Goal: Task Accomplishment & Management: Use online tool/utility

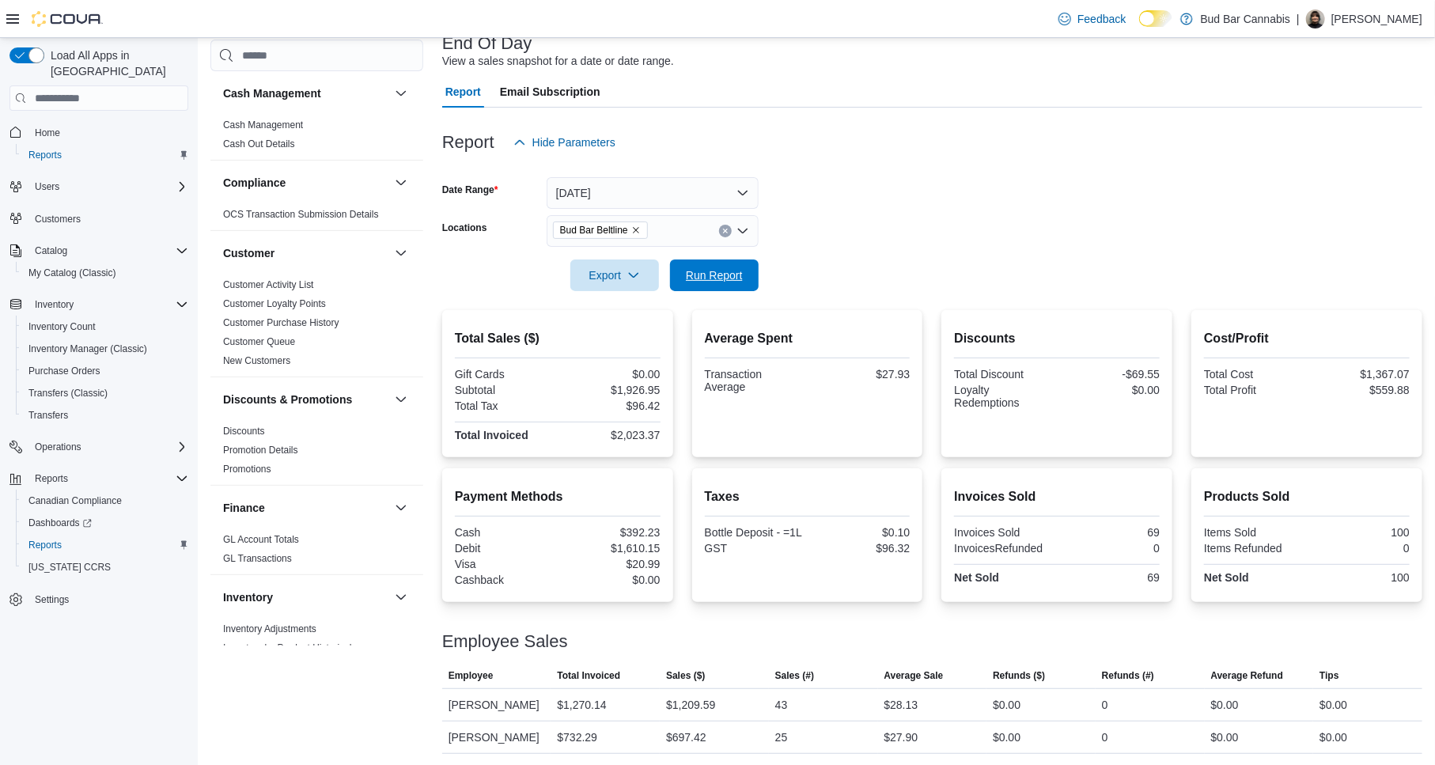
drag, startPoint x: 676, startPoint y: 273, endPoint x: 974, endPoint y: 258, distance: 297.8
click at [676, 273] on button "Run Report" at bounding box center [714, 275] width 89 height 32
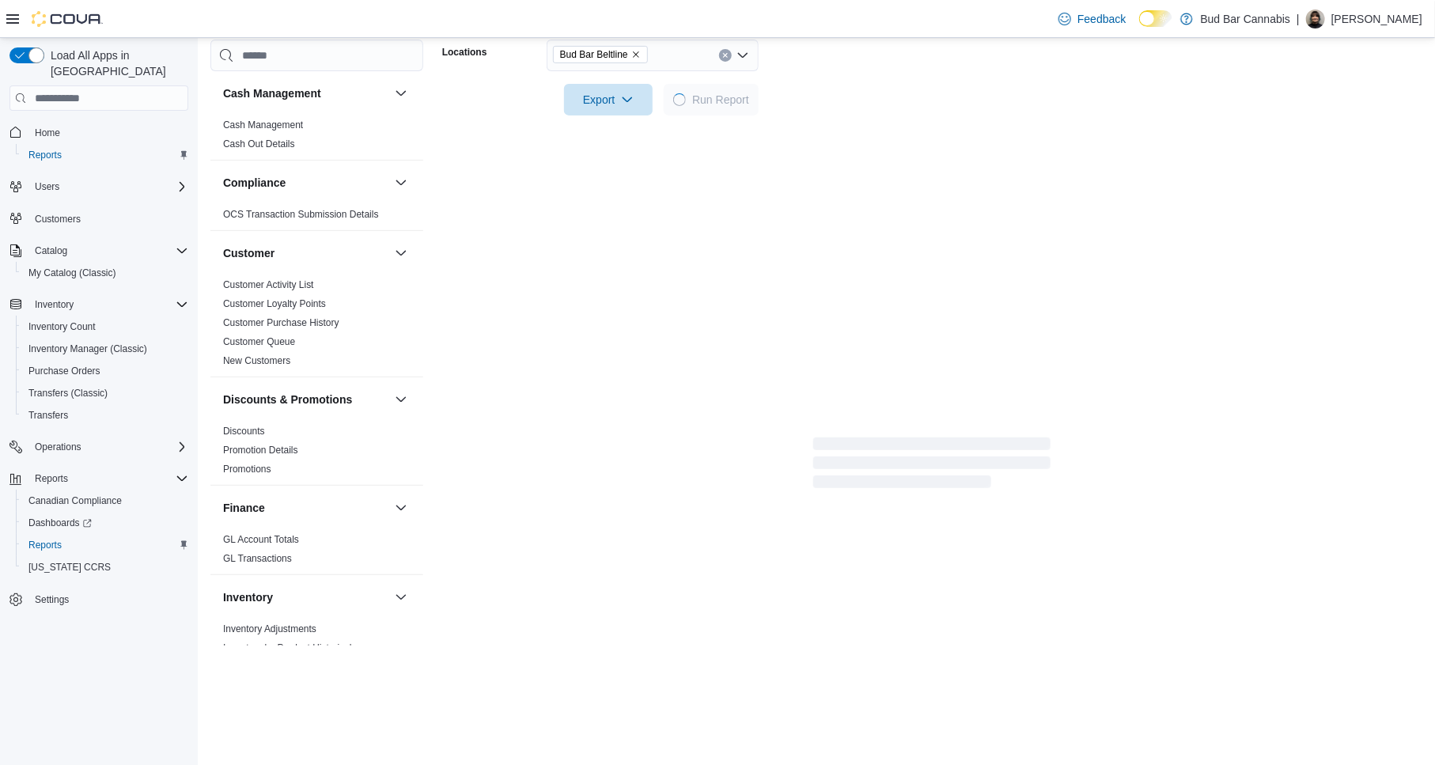
scroll to position [139, 0]
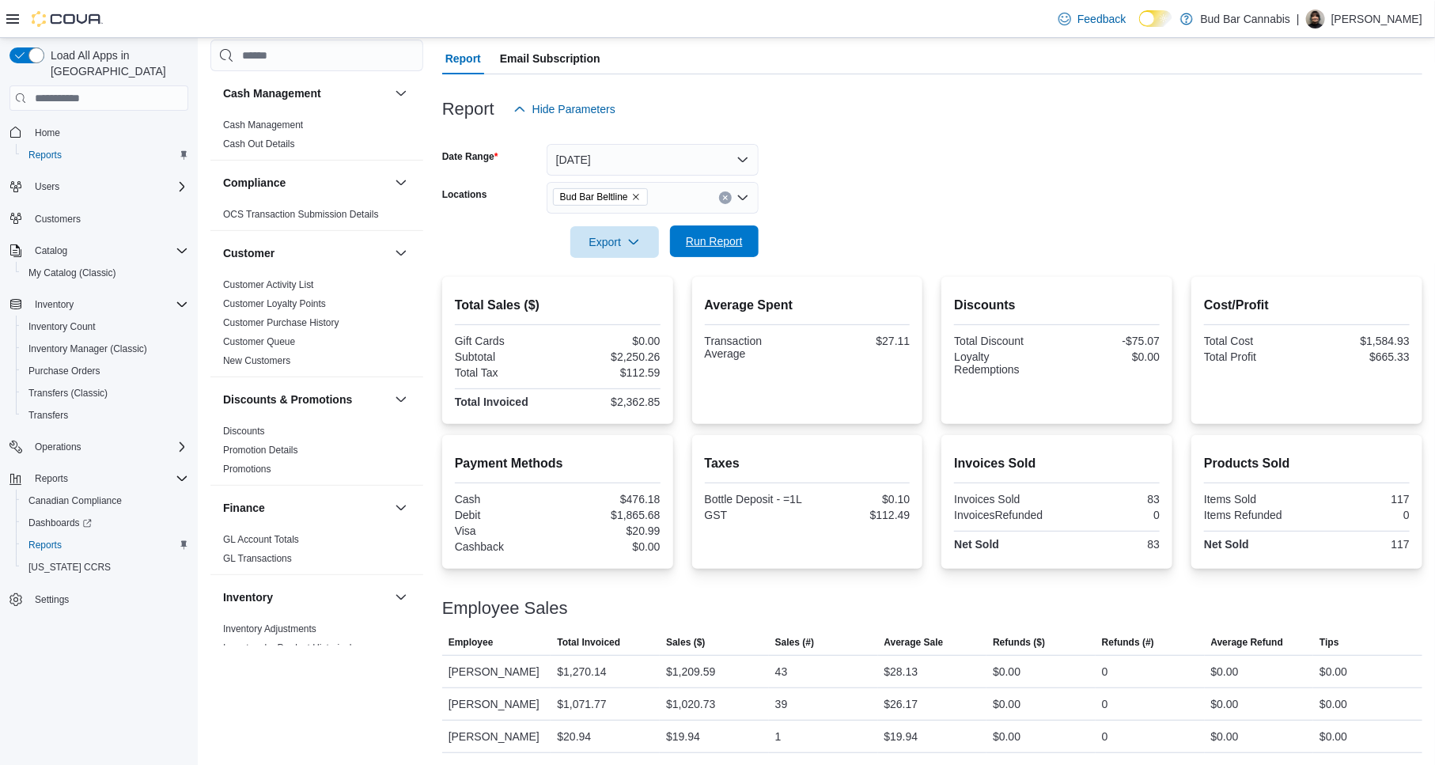
click at [691, 241] on span "Run Report" at bounding box center [714, 241] width 57 height 16
click at [730, 239] on span "Run Report" at bounding box center [714, 241] width 57 height 16
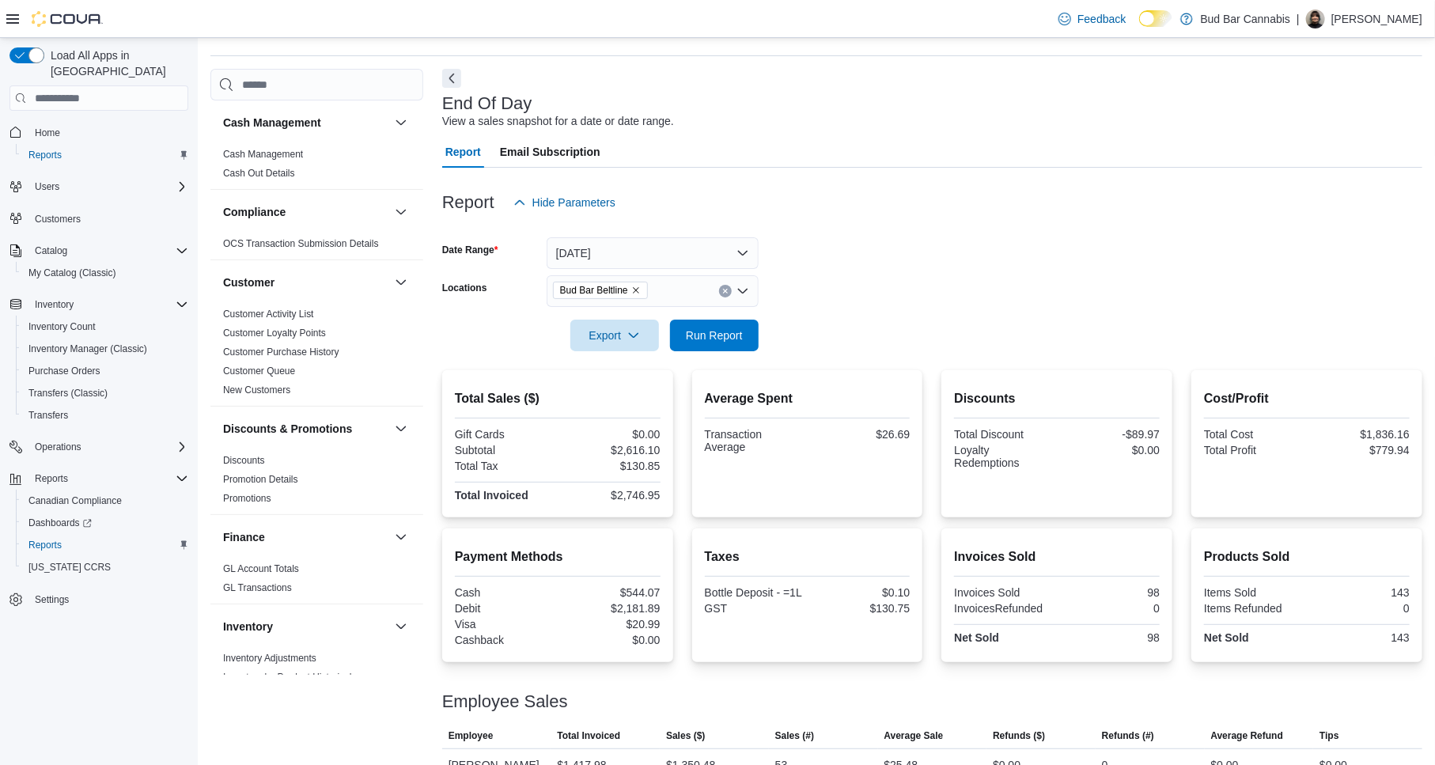
scroll to position [172, 0]
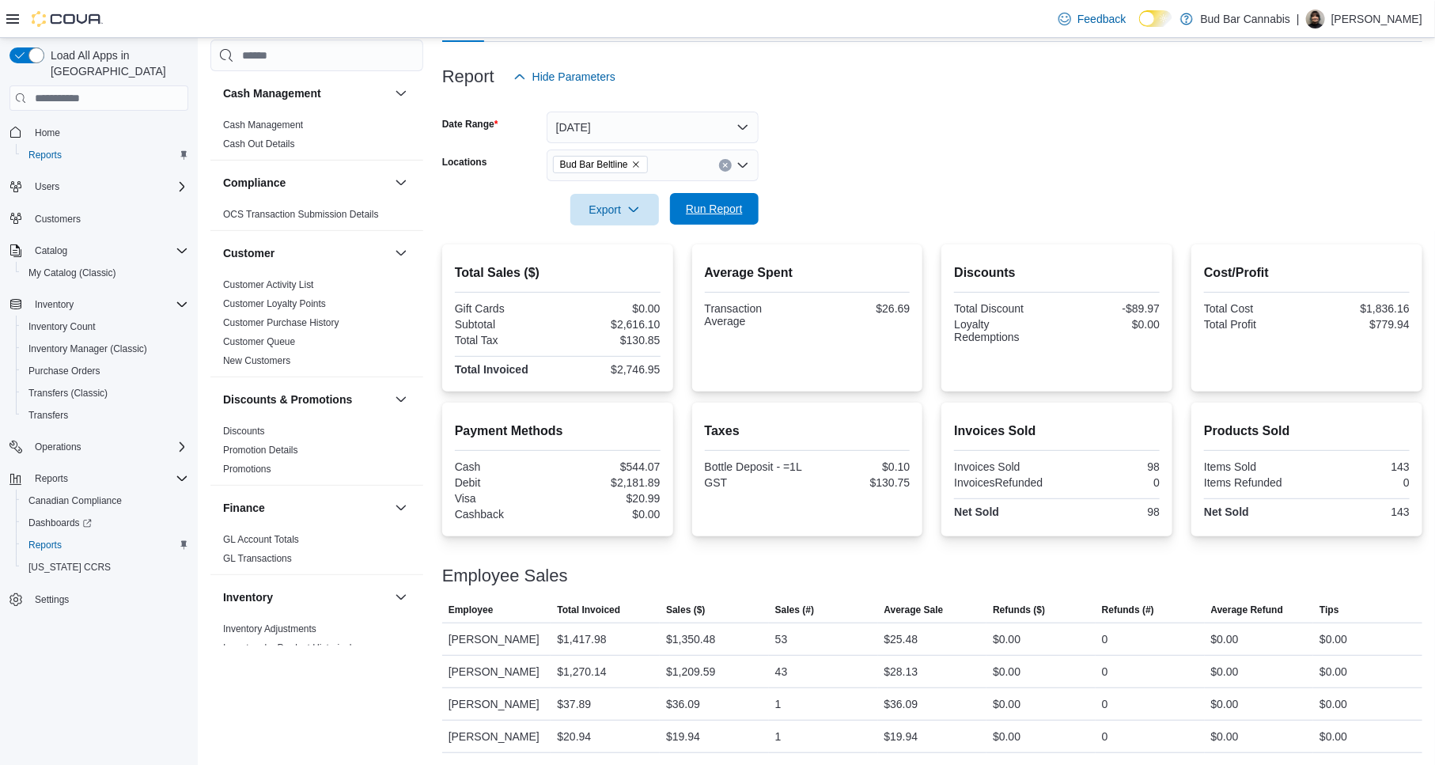
click at [686, 218] on span "Run Report" at bounding box center [715, 209] width 70 height 32
click at [736, 203] on span "Run Report" at bounding box center [714, 209] width 57 height 16
click at [690, 207] on span "Run Report" at bounding box center [714, 209] width 57 height 16
click at [719, 162] on button "Clear input" at bounding box center [725, 165] width 13 height 13
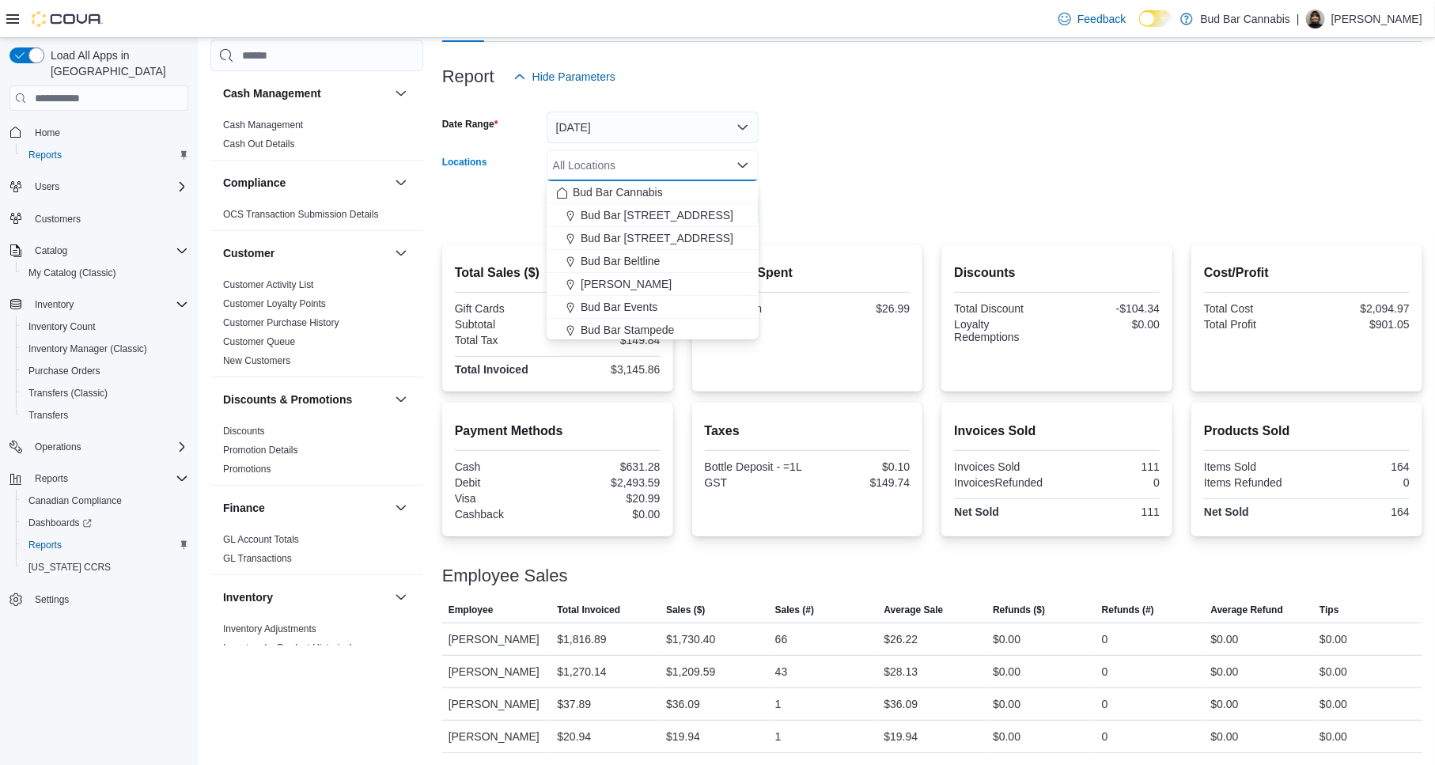
drag, startPoint x: 845, startPoint y: 164, endPoint x: 746, endPoint y: 188, distance: 101.9
click at [843, 165] on form "Date Range Today Locations All Locations Combo box. Selected. Combo box input. …" at bounding box center [932, 159] width 980 height 133
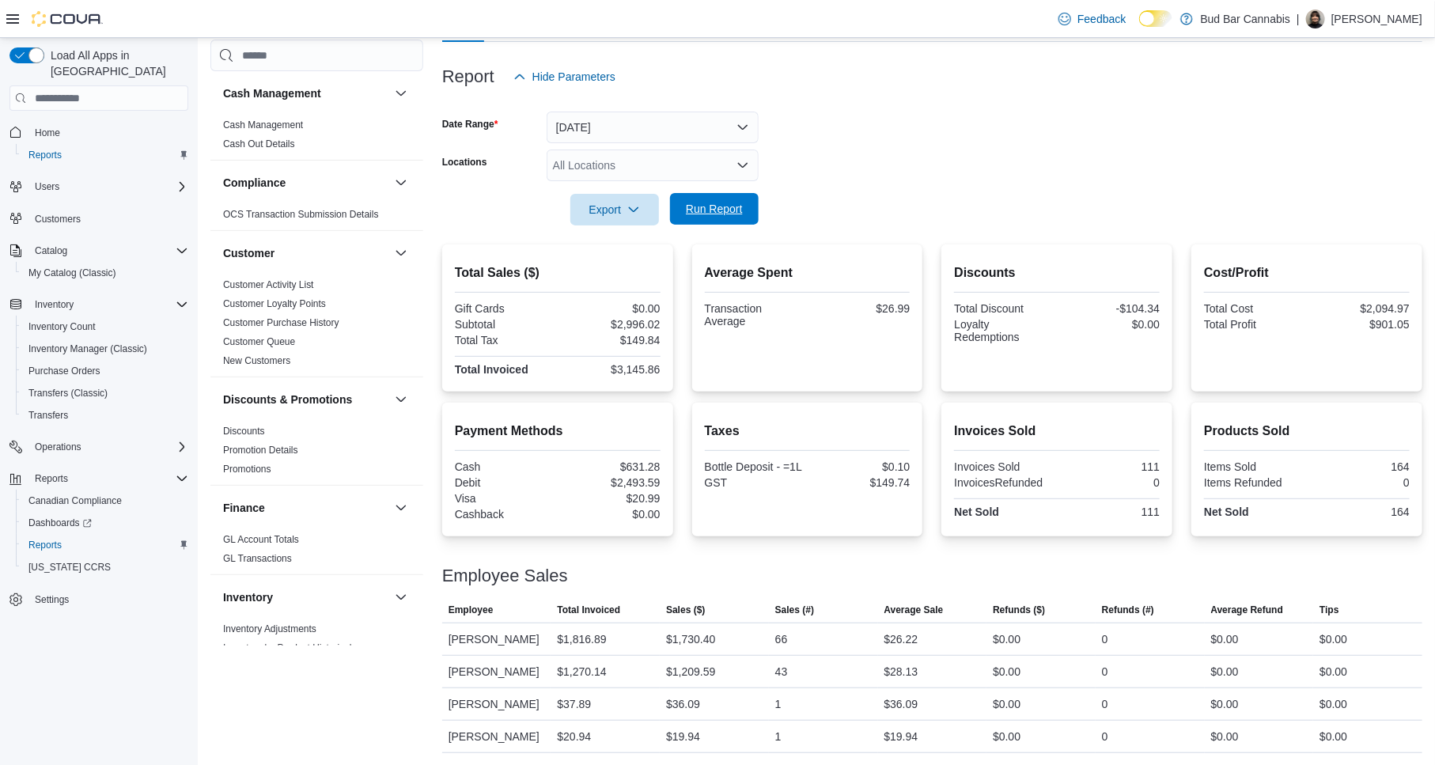
click at [736, 199] on span "Run Report" at bounding box center [715, 209] width 70 height 32
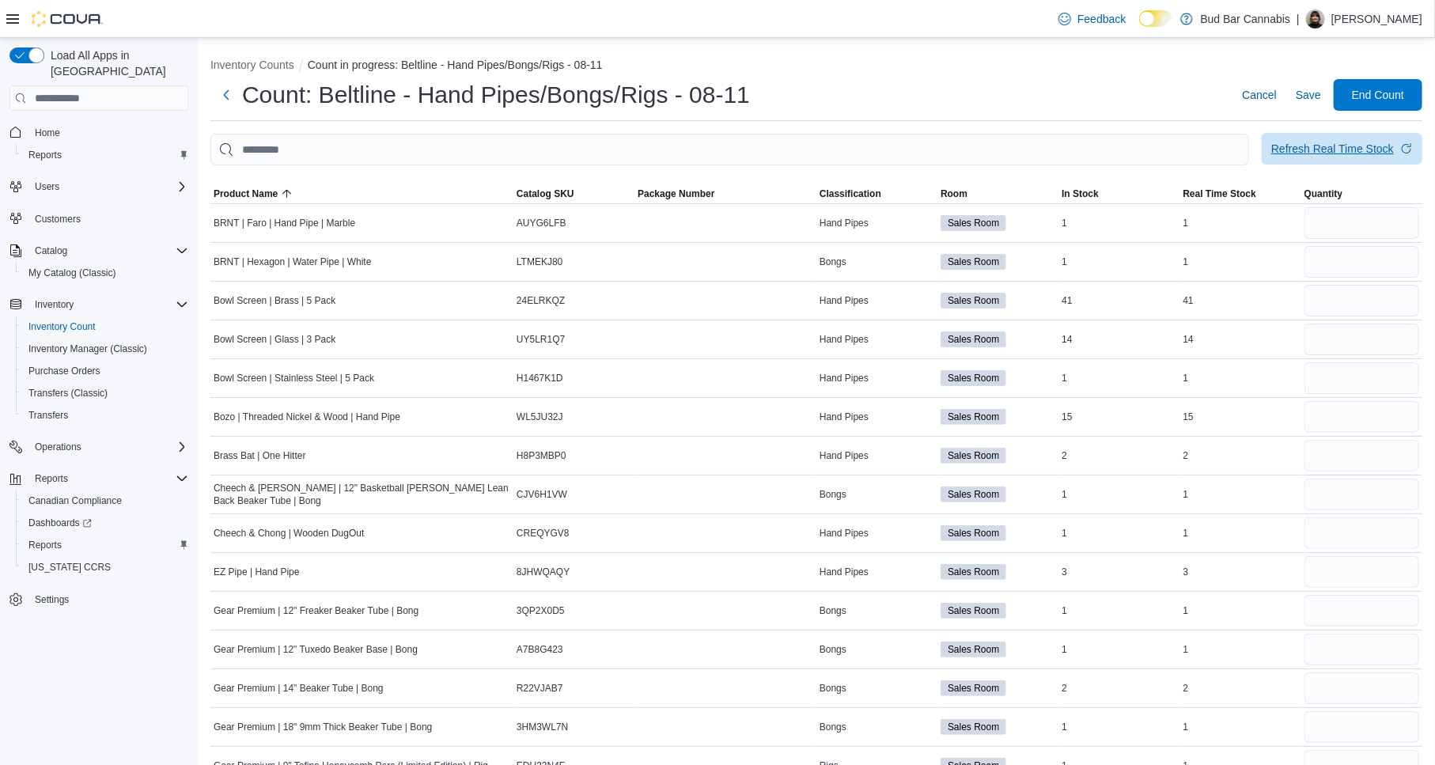
click at [1339, 148] on div "Refresh Real Time Stock" at bounding box center [1332, 149] width 123 height 16
click at [1329, 218] on input "number" at bounding box center [1362, 223] width 115 height 32
type input "*"
click at [1346, 274] on input "number" at bounding box center [1362, 262] width 115 height 32
type input "*"
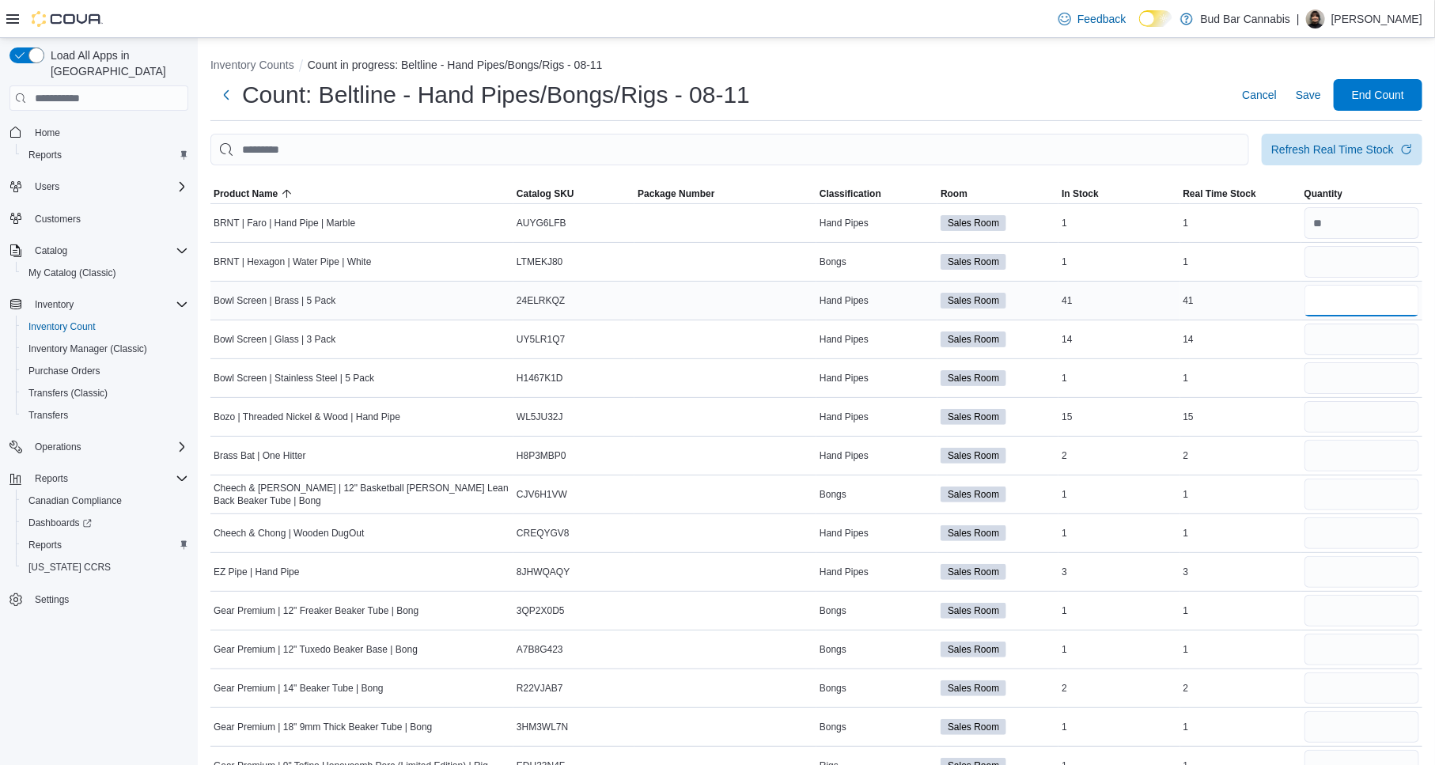
click at [1361, 303] on input "number" at bounding box center [1362, 301] width 115 height 32
type input "**"
click at [1372, 340] on input "number" at bounding box center [1362, 340] width 115 height 32
type input "**"
click at [1357, 383] on input "number" at bounding box center [1362, 378] width 115 height 32
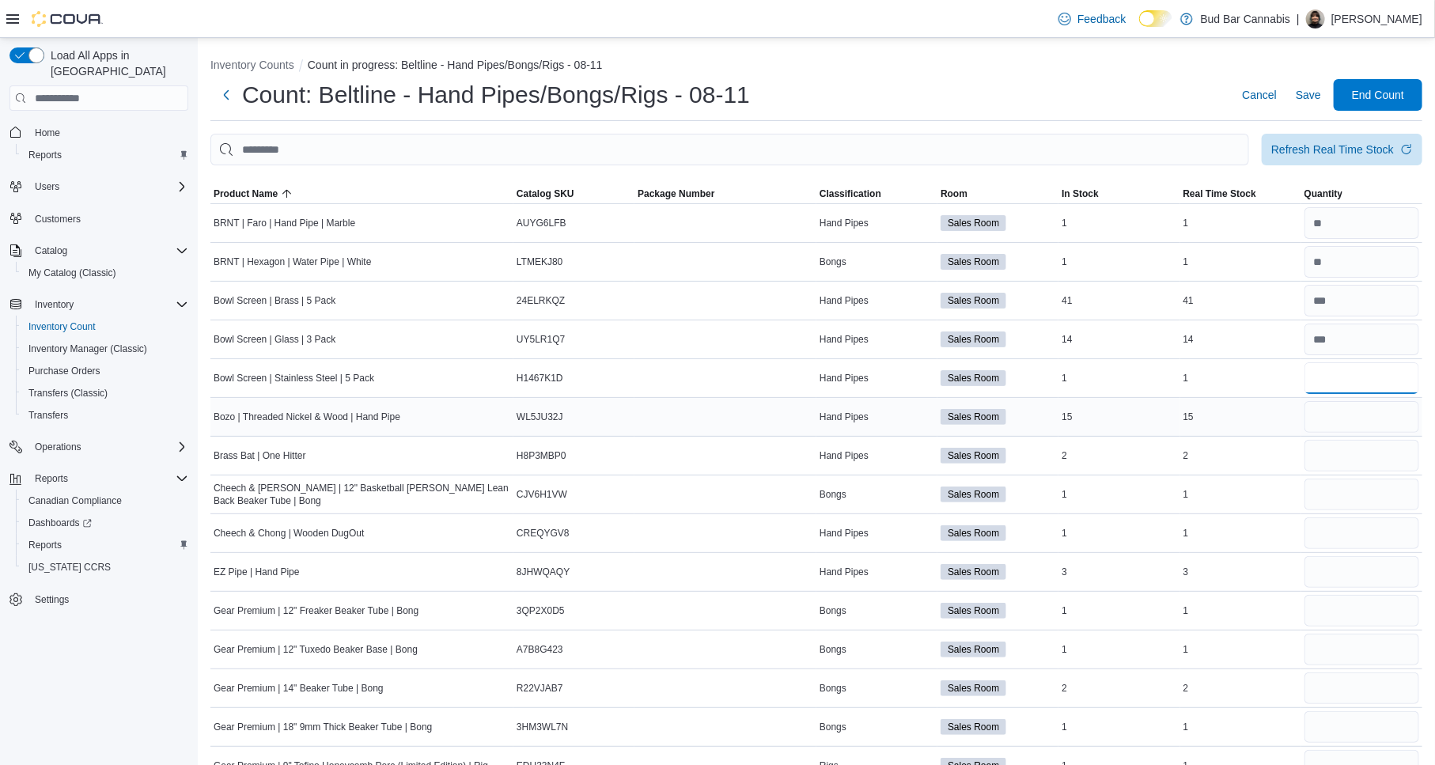
type input "*"
click at [1374, 418] on input "number" at bounding box center [1362, 417] width 115 height 32
type input "**"
click at [1401, 457] on input "number" at bounding box center [1362, 456] width 115 height 32
type input "*"
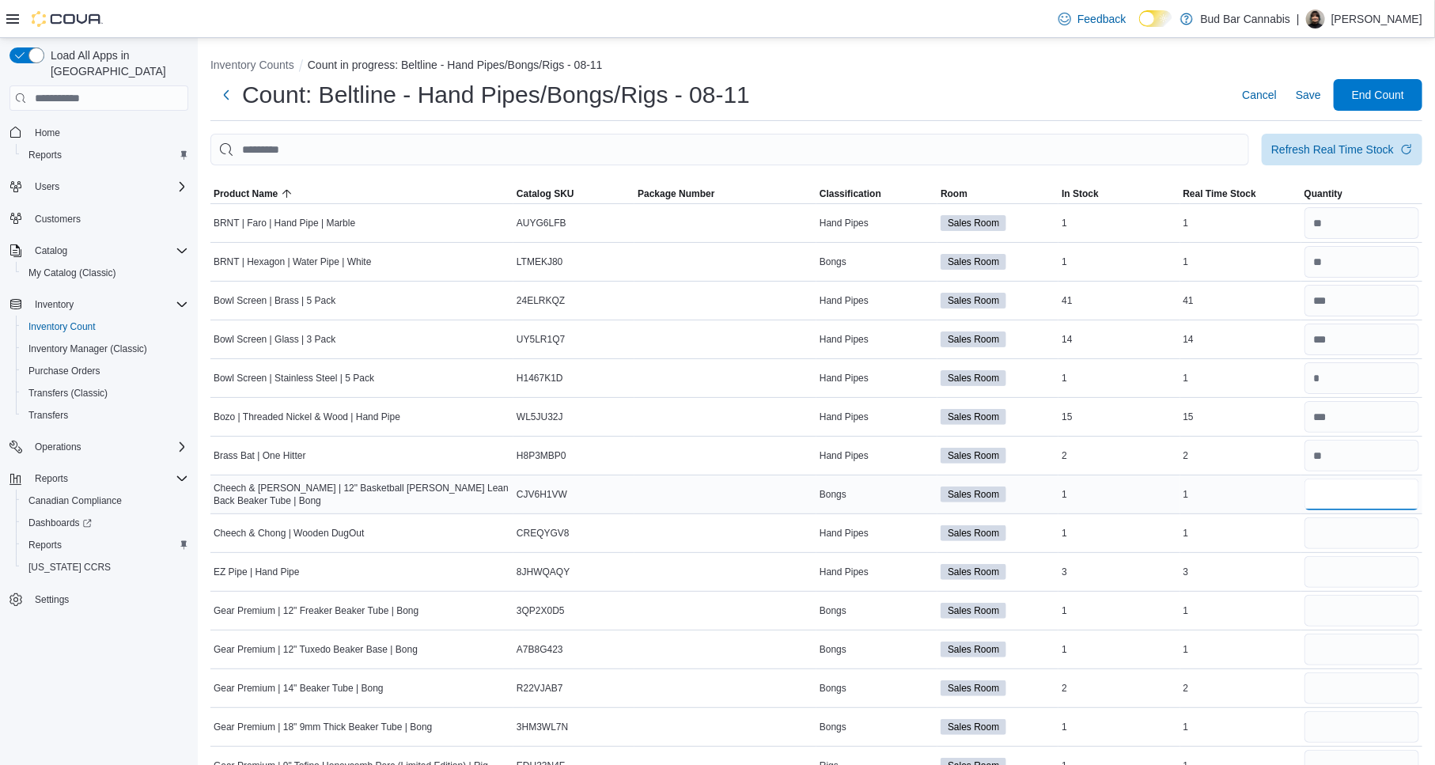
click at [1397, 494] on input "number" at bounding box center [1362, 495] width 115 height 32
type input "*"
click at [1411, 534] on input "number" at bounding box center [1362, 533] width 115 height 32
type input "*"
click at [1419, 564] on input "number" at bounding box center [1362, 572] width 115 height 32
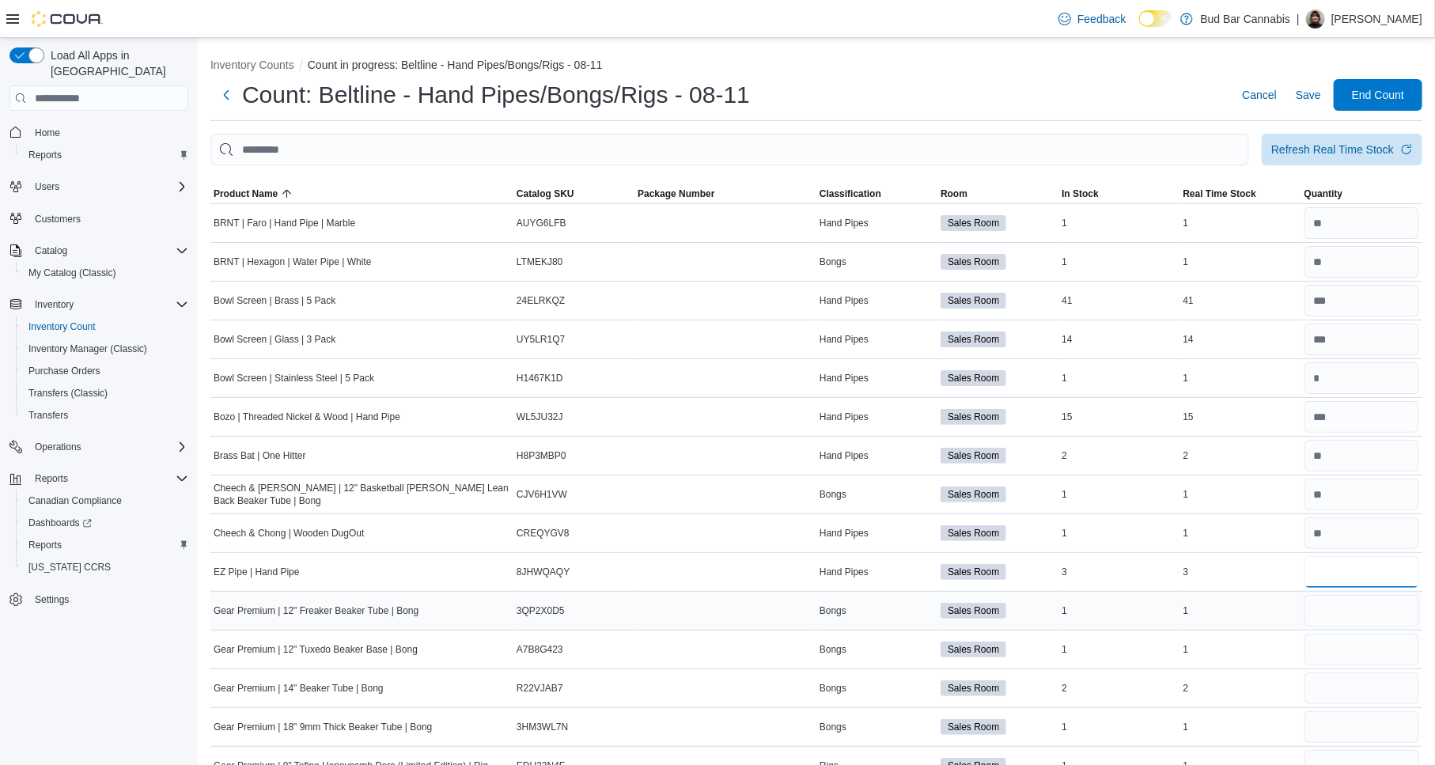
type input "*"
click at [1381, 610] on input "number" at bounding box center [1362, 611] width 115 height 32
type input "*"
click at [1403, 646] on input "number" at bounding box center [1362, 650] width 115 height 32
type input "*"
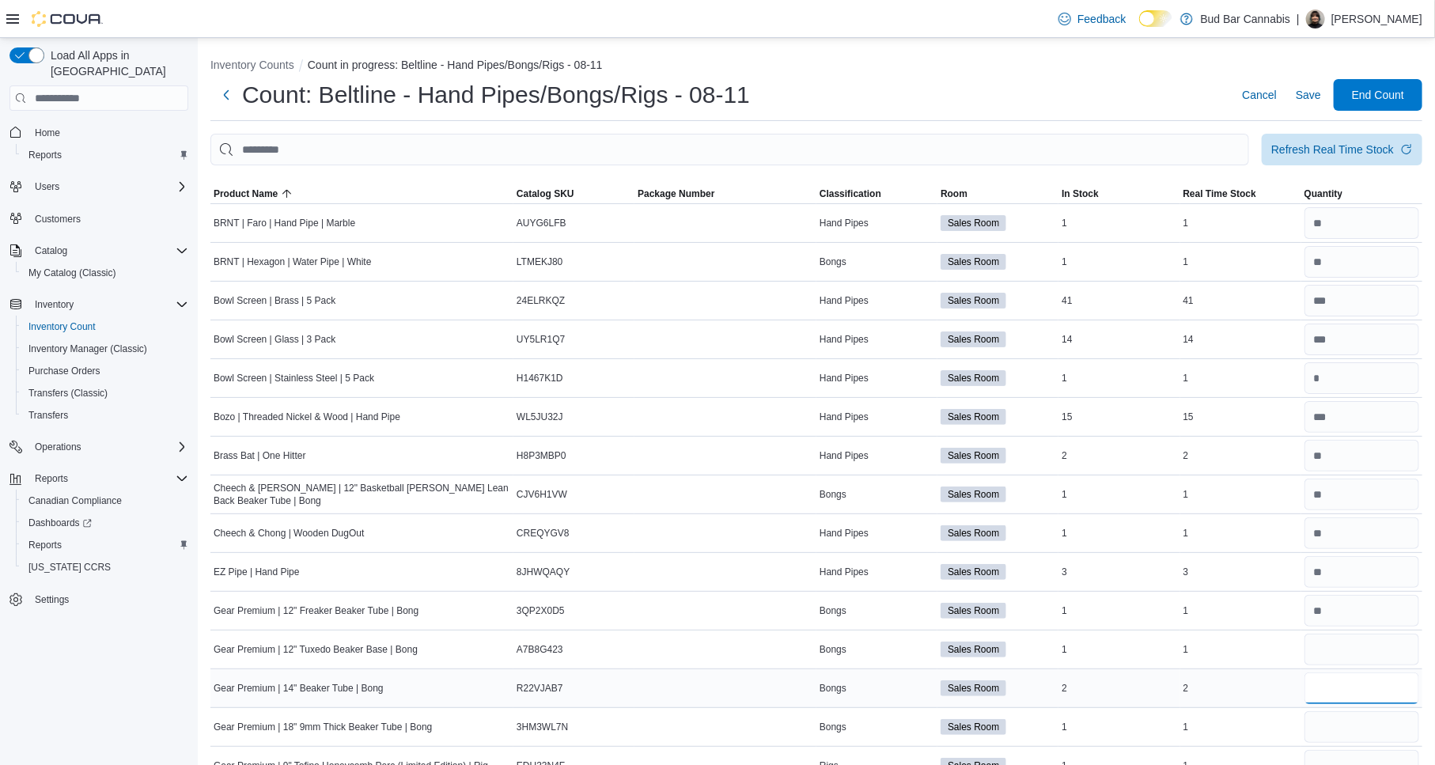
click at [1399, 691] on input "number" at bounding box center [1362, 688] width 115 height 32
type input "*"
click at [1372, 725] on input "number" at bounding box center [1362, 727] width 115 height 32
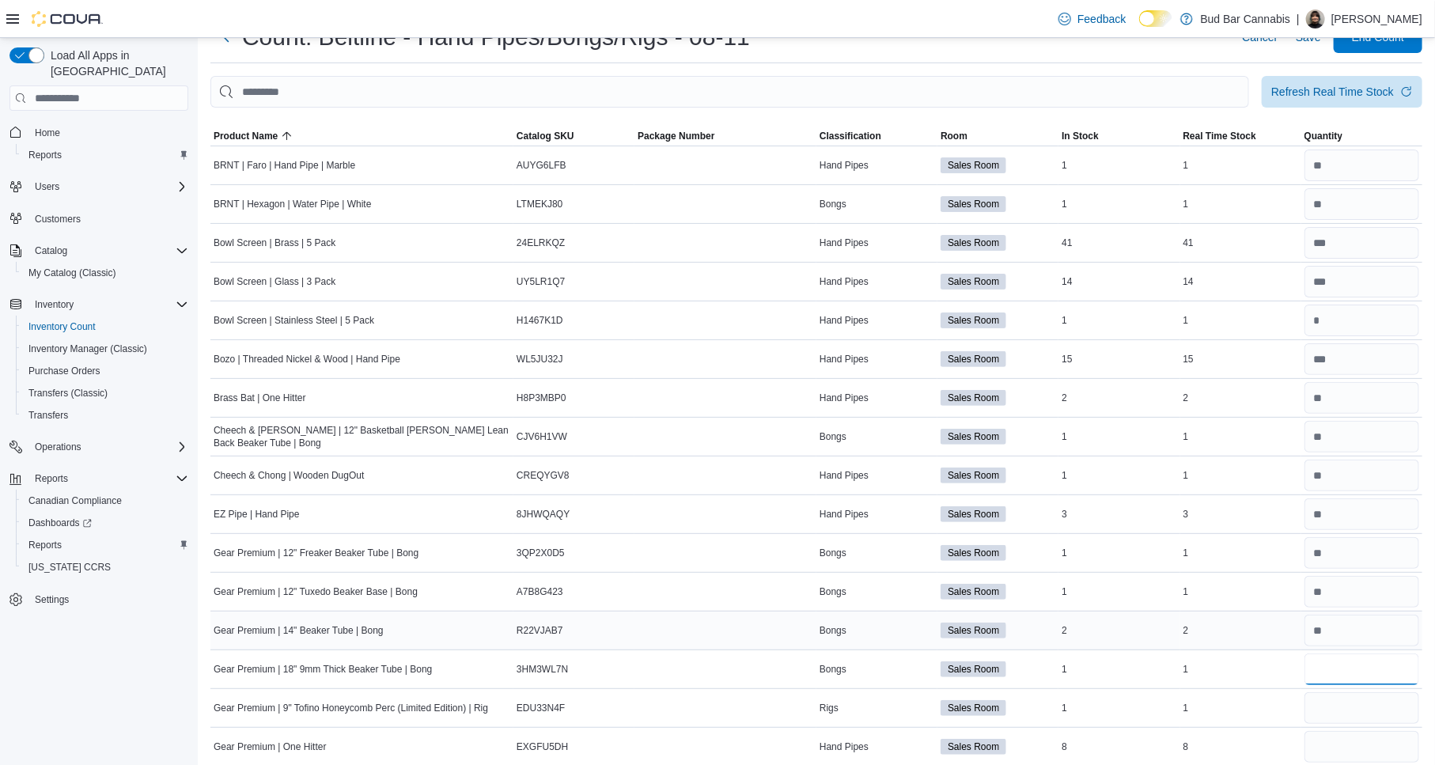
scroll to position [88, 0]
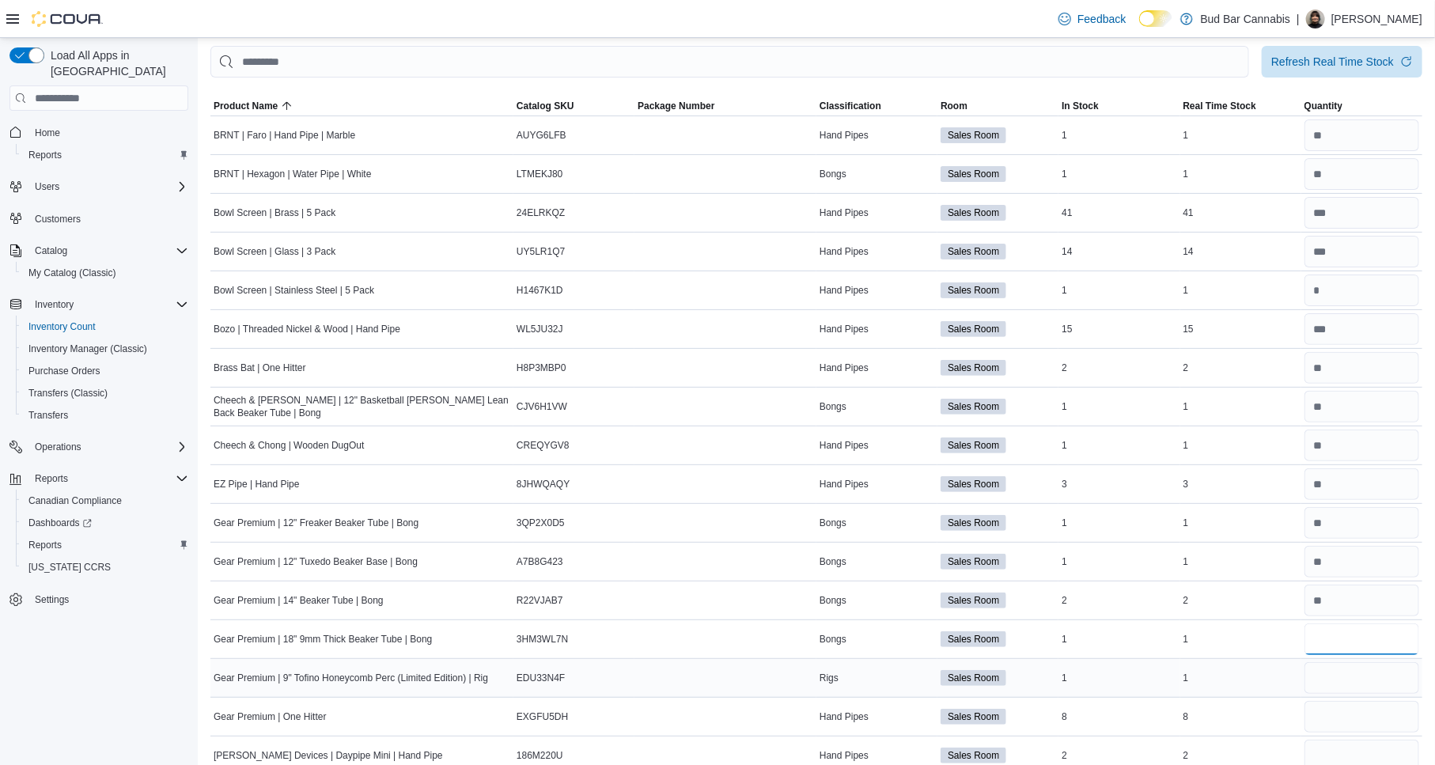
type input "*"
click at [1401, 686] on input "number" at bounding box center [1362, 678] width 115 height 32
type input "*"
click at [1369, 733] on div at bounding box center [1361, 717] width 121 height 38
click at [1370, 717] on input "number" at bounding box center [1362, 717] width 115 height 32
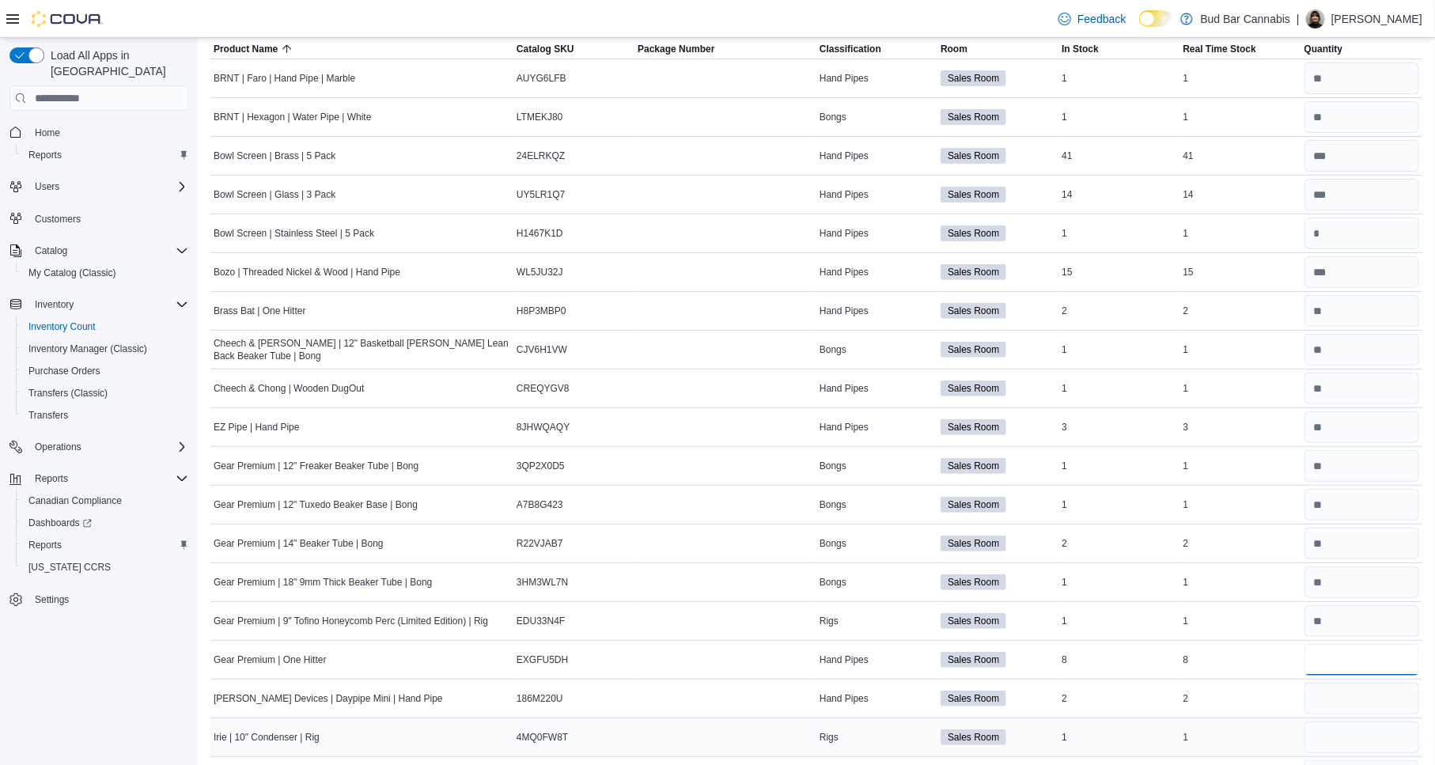
scroll to position [176, 0]
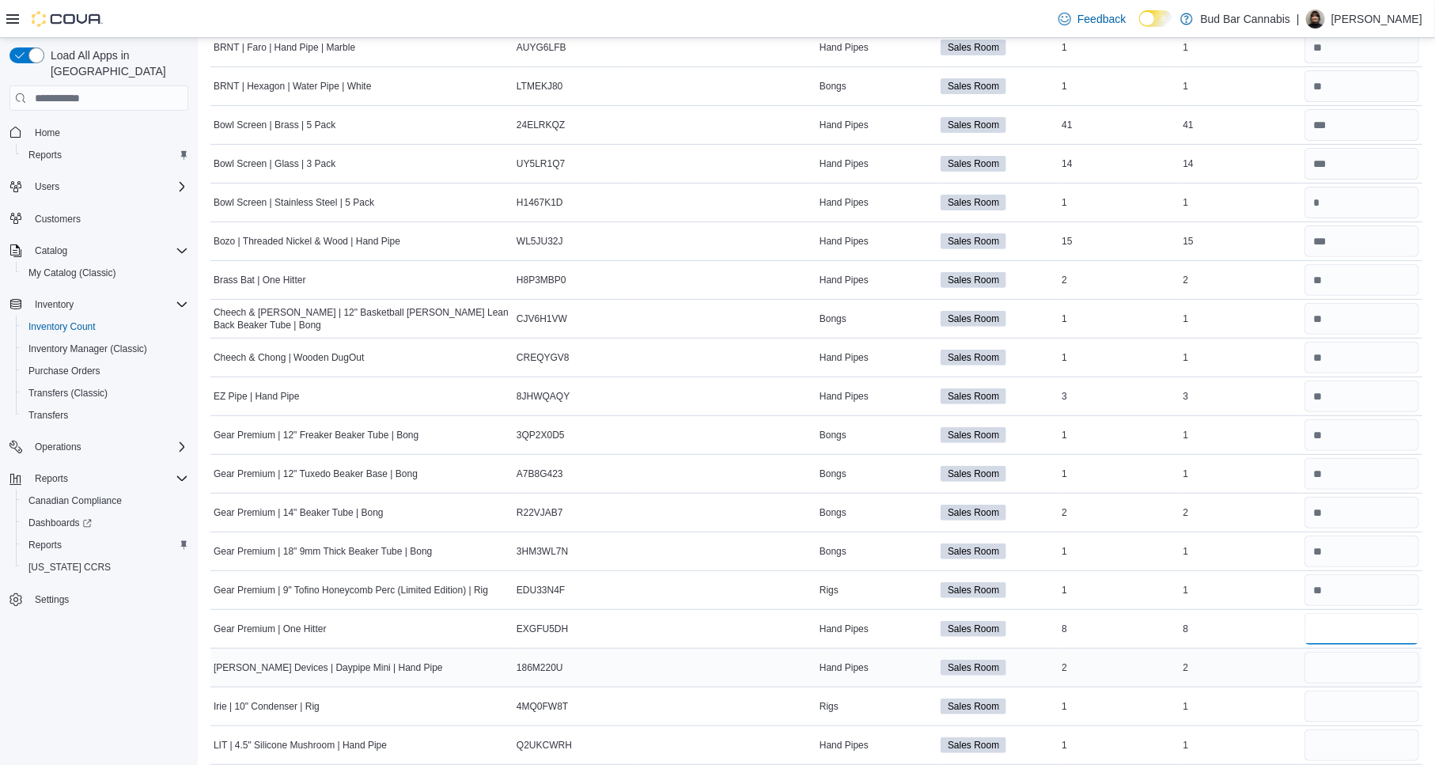
type input "*"
click at [1378, 670] on input "number" at bounding box center [1362, 668] width 115 height 32
type input "*"
click at [1382, 702] on input "number" at bounding box center [1362, 707] width 115 height 32
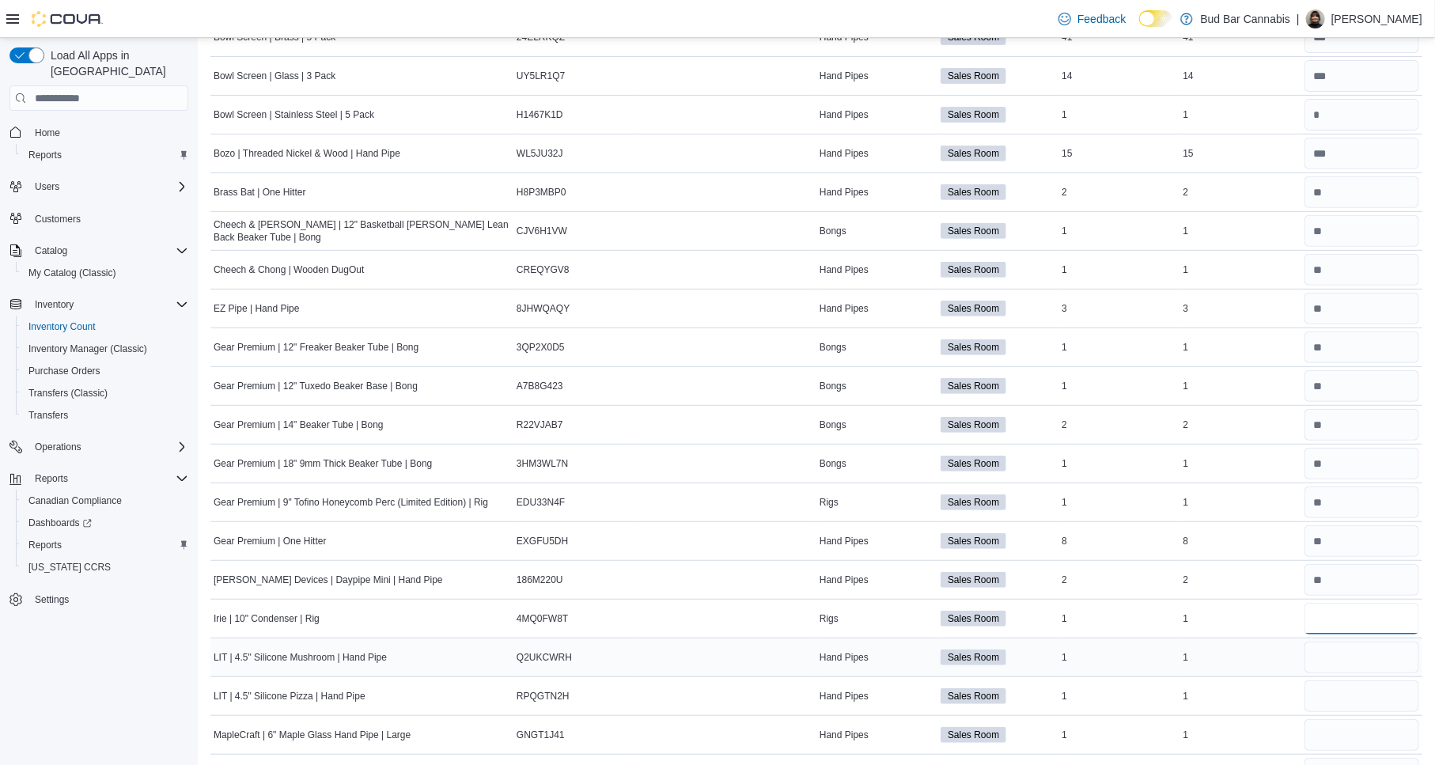
type input "*"
click at [1403, 652] on input "number" at bounding box center [1362, 658] width 115 height 32
type input "*"
click at [1393, 685] on input "number" at bounding box center [1362, 696] width 115 height 32
type input "*"
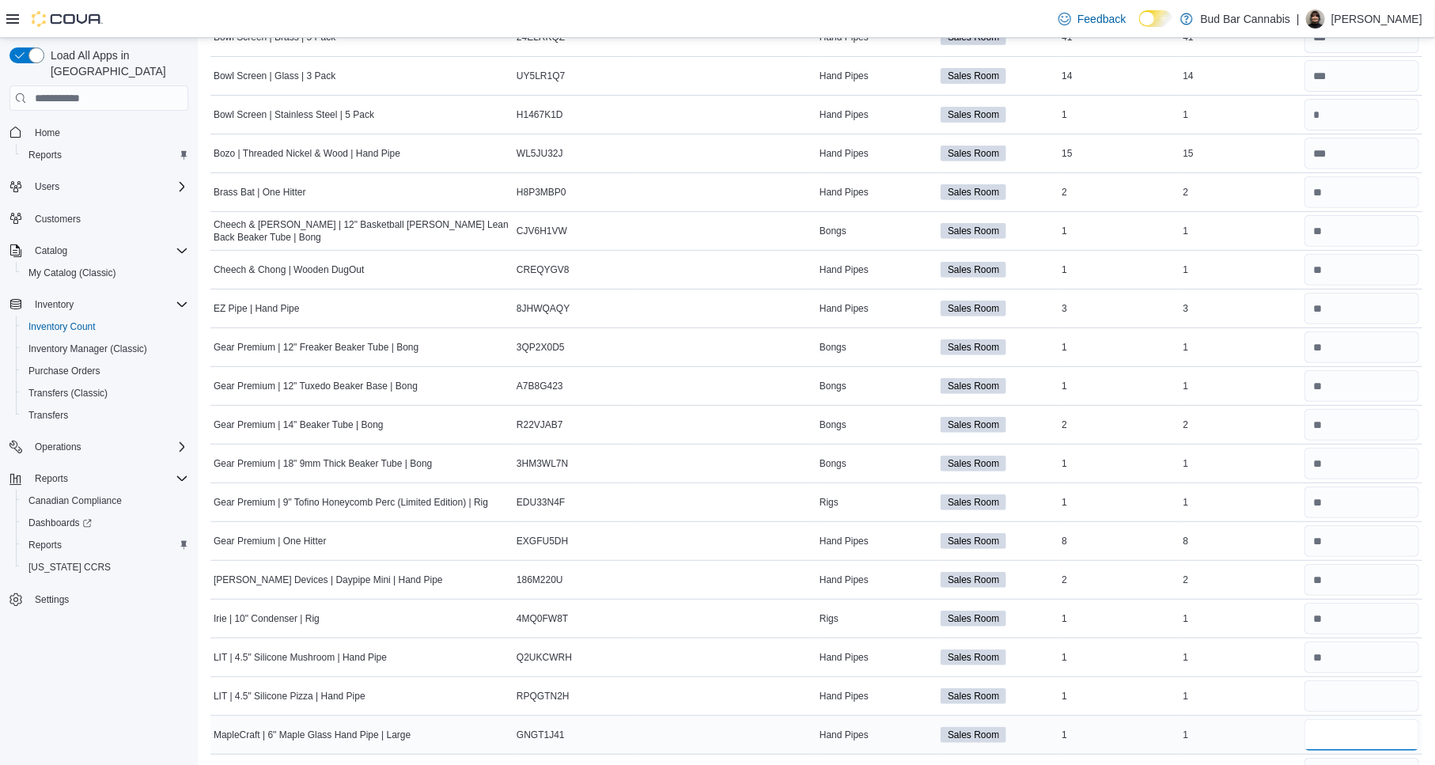
click at [1378, 734] on input "number" at bounding box center [1362, 735] width 115 height 32
type input "*"
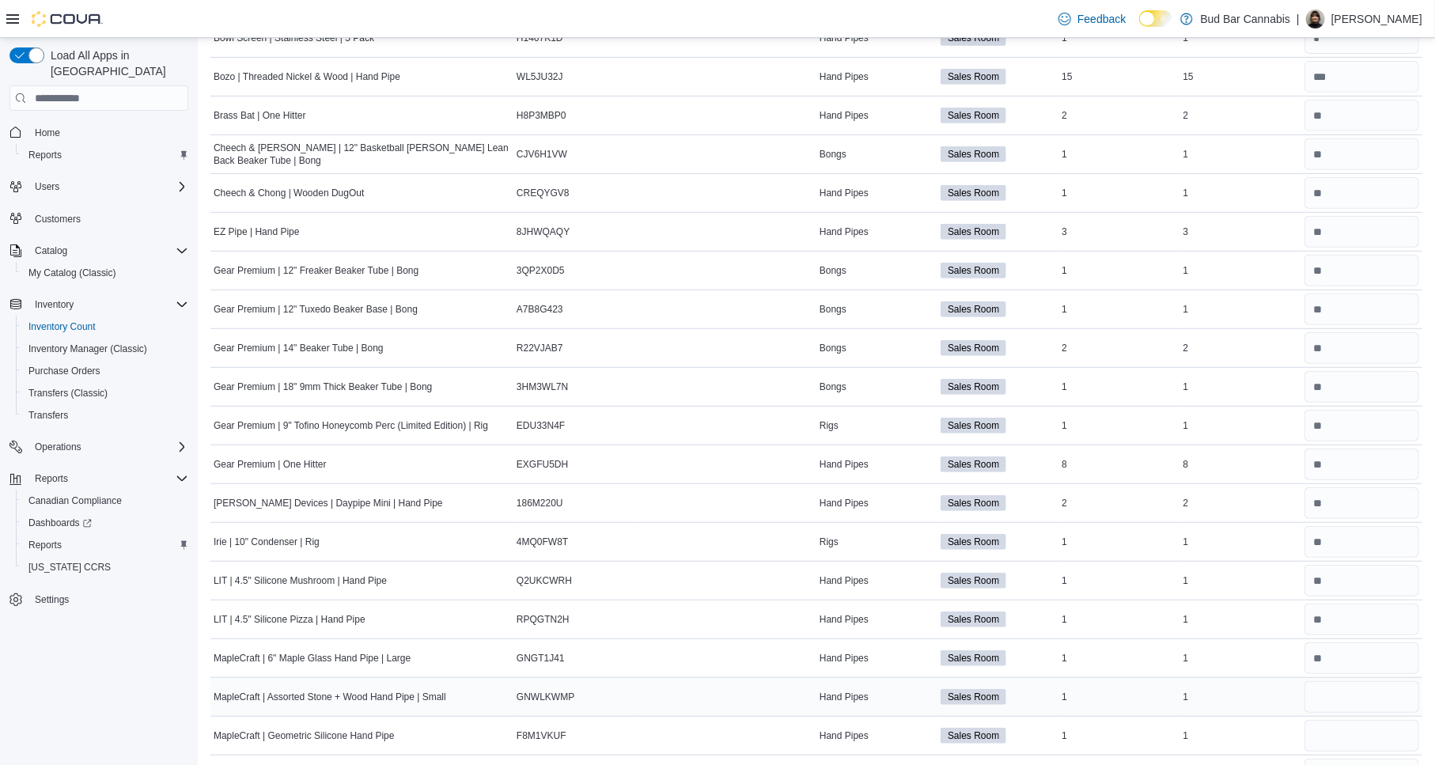
scroll to position [351, 0]
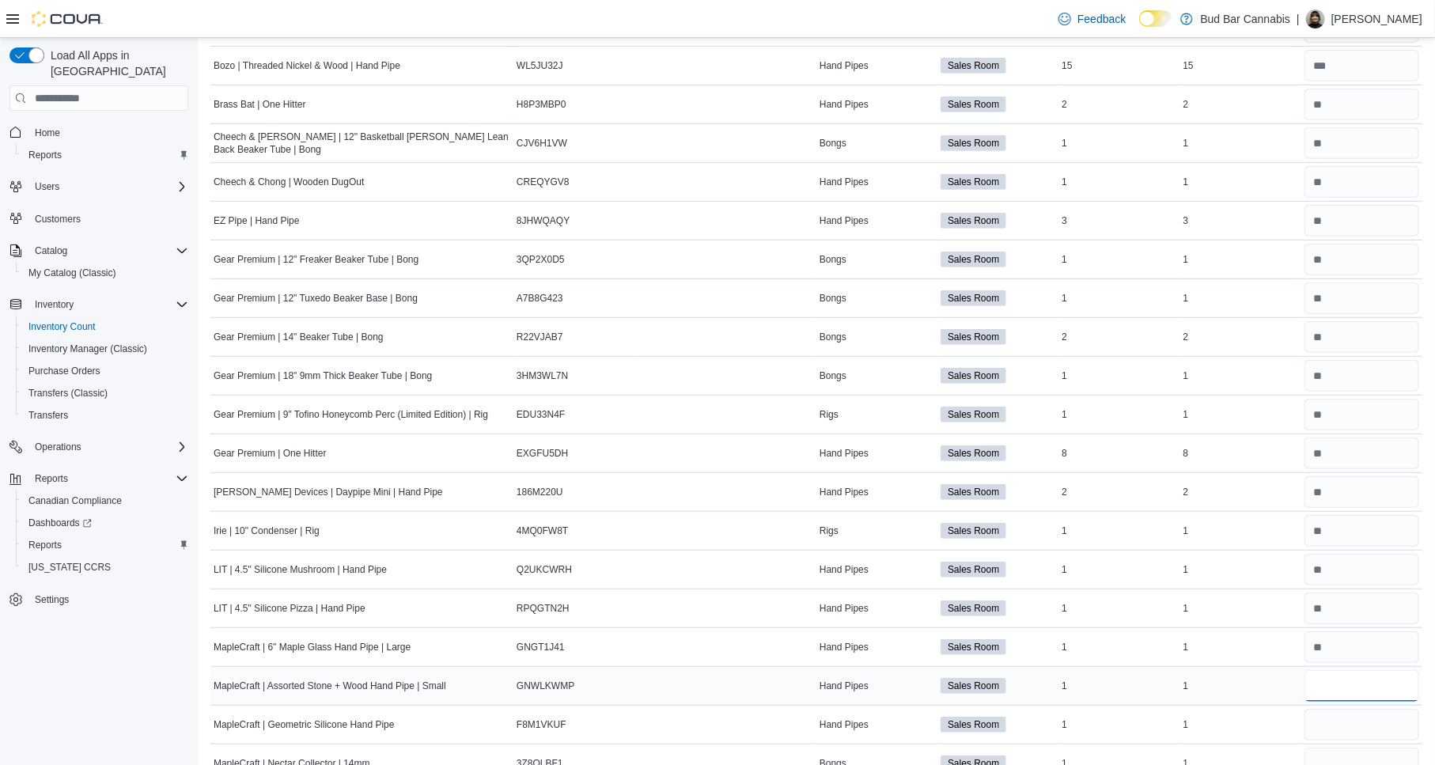
click at [1388, 676] on input "number" at bounding box center [1362, 686] width 115 height 32
type input "*"
click at [1377, 718] on input "number" at bounding box center [1362, 725] width 115 height 32
type input "*"
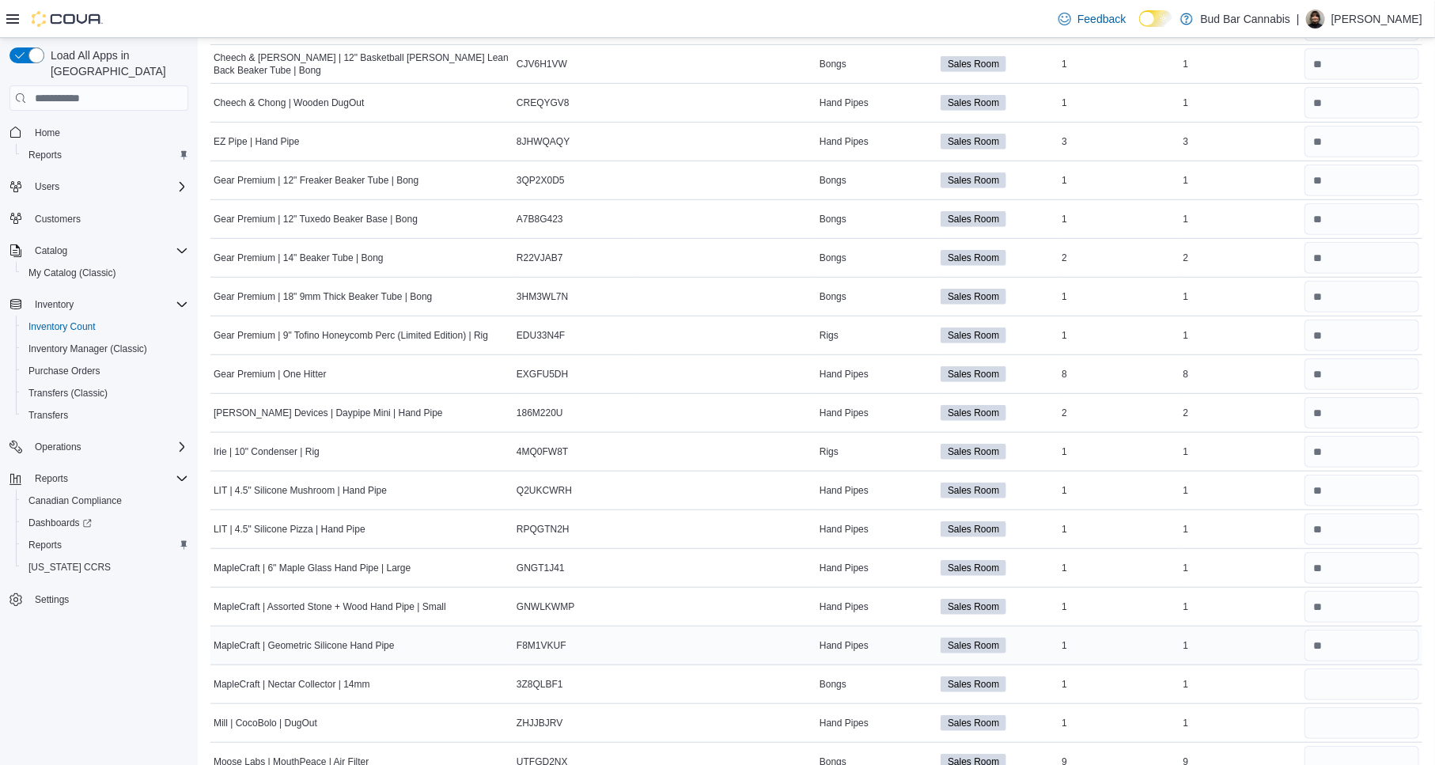
scroll to position [439, 0]
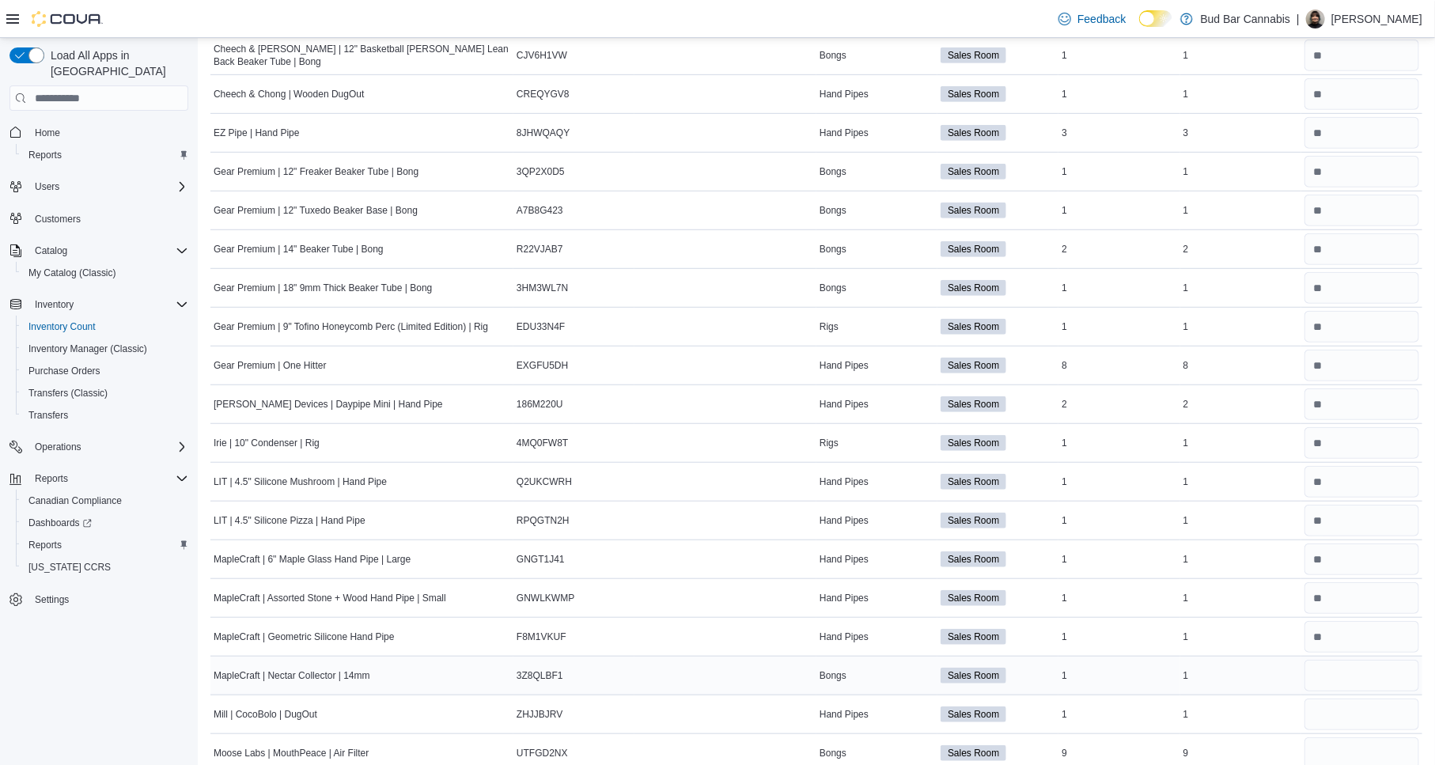
click at [1358, 694] on div at bounding box center [1361, 676] width 121 height 38
click at [1358, 682] on input "number" at bounding box center [1362, 676] width 115 height 32
type input "*"
click at [1348, 705] on input "number" at bounding box center [1362, 715] width 115 height 32
type input "*"
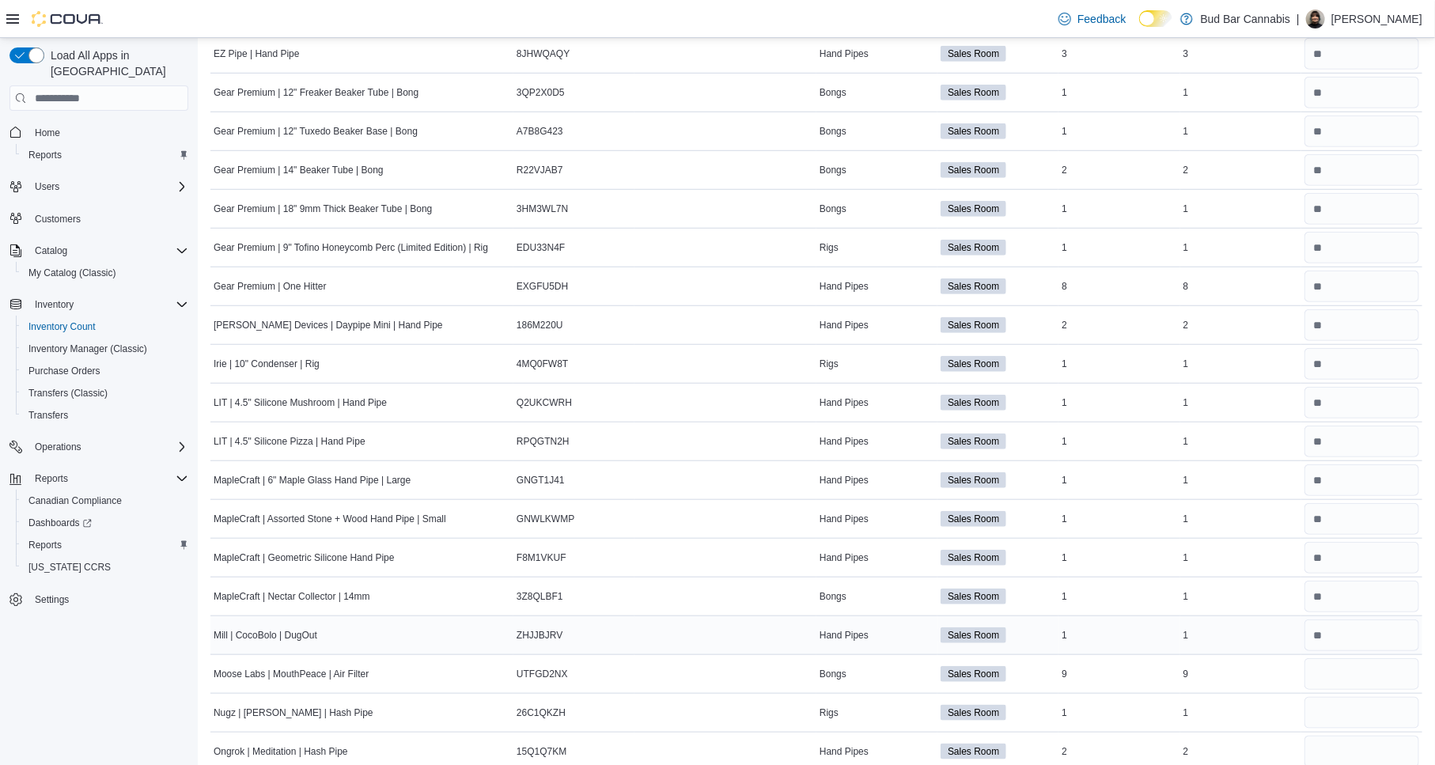
scroll to position [527, 0]
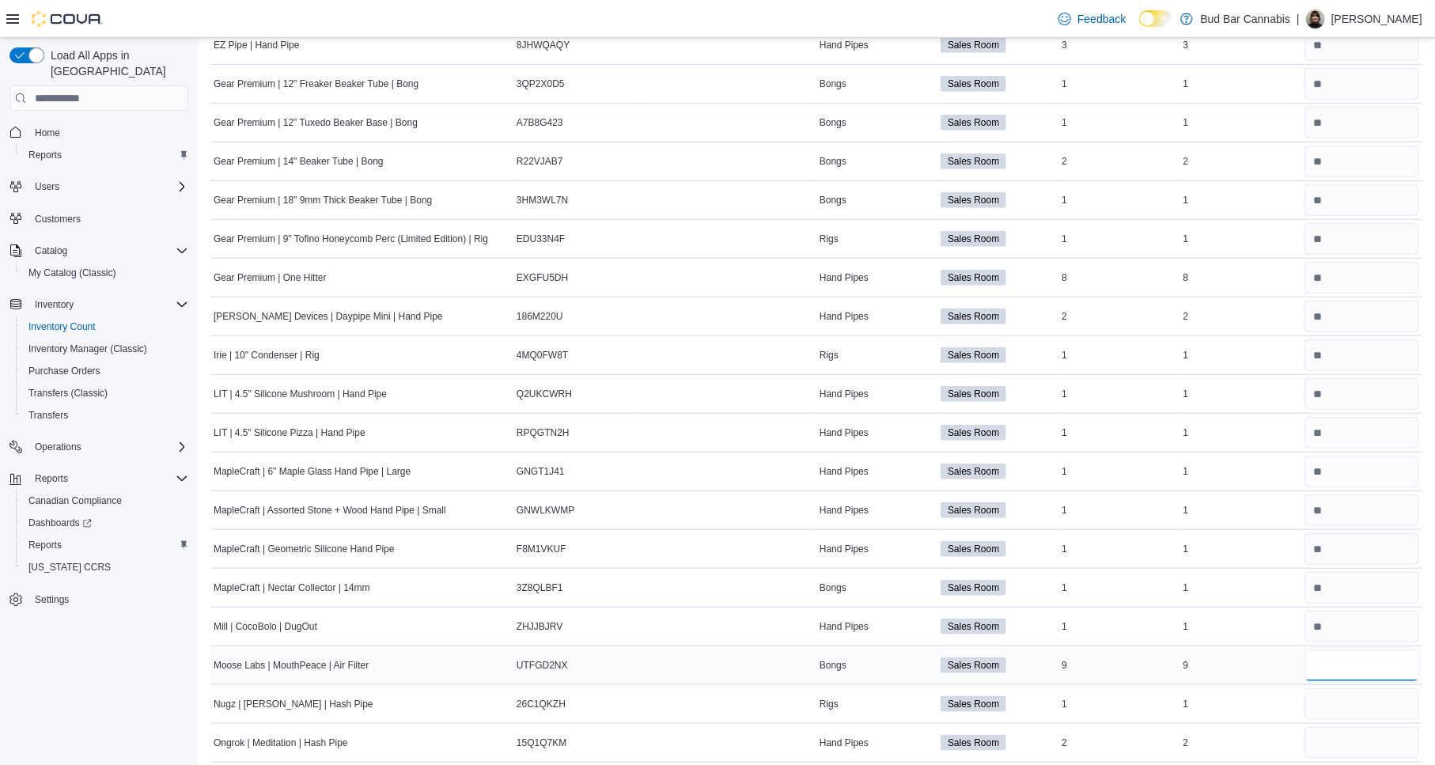
click at [1385, 669] on input "number" at bounding box center [1362, 665] width 115 height 32
type input "*"
click at [1379, 699] on input "number" at bounding box center [1362, 704] width 115 height 32
type input "*"
click at [1374, 747] on input "number" at bounding box center [1362, 743] width 115 height 32
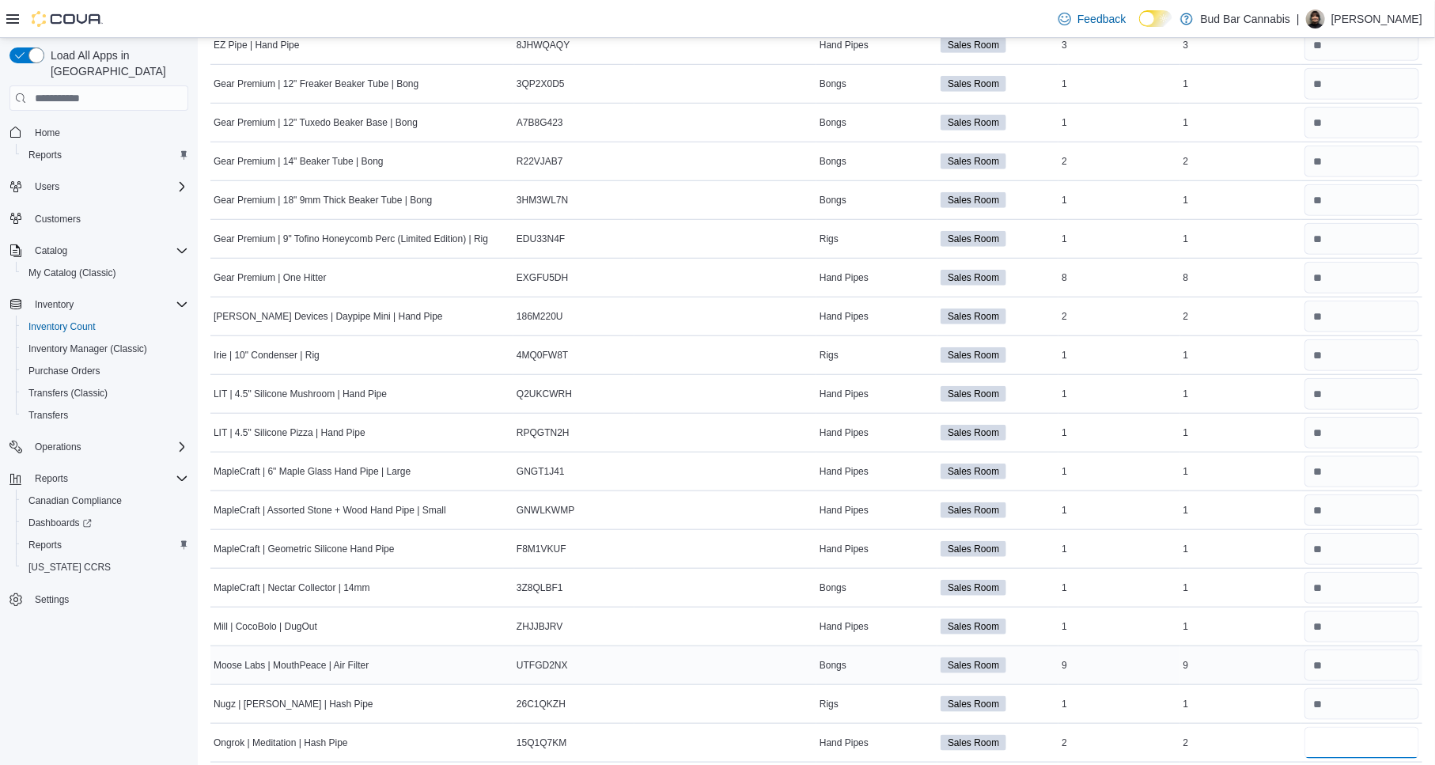
scroll to position [615, 0]
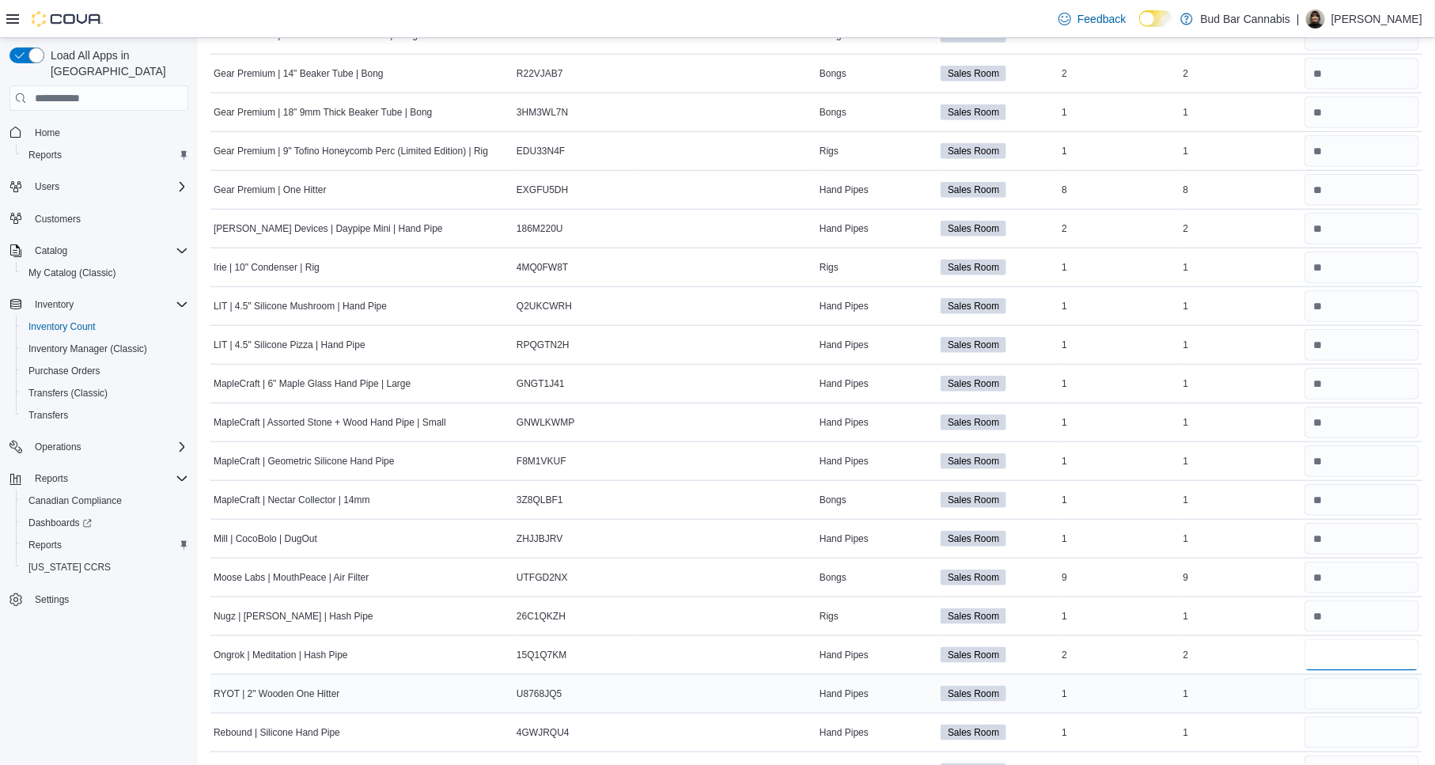
type input "*"
click at [1362, 705] on input "number" at bounding box center [1362, 694] width 115 height 32
type input "*"
click at [1369, 723] on input "number" at bounding box center [1362, 733] width 115 height 32
type input "*"
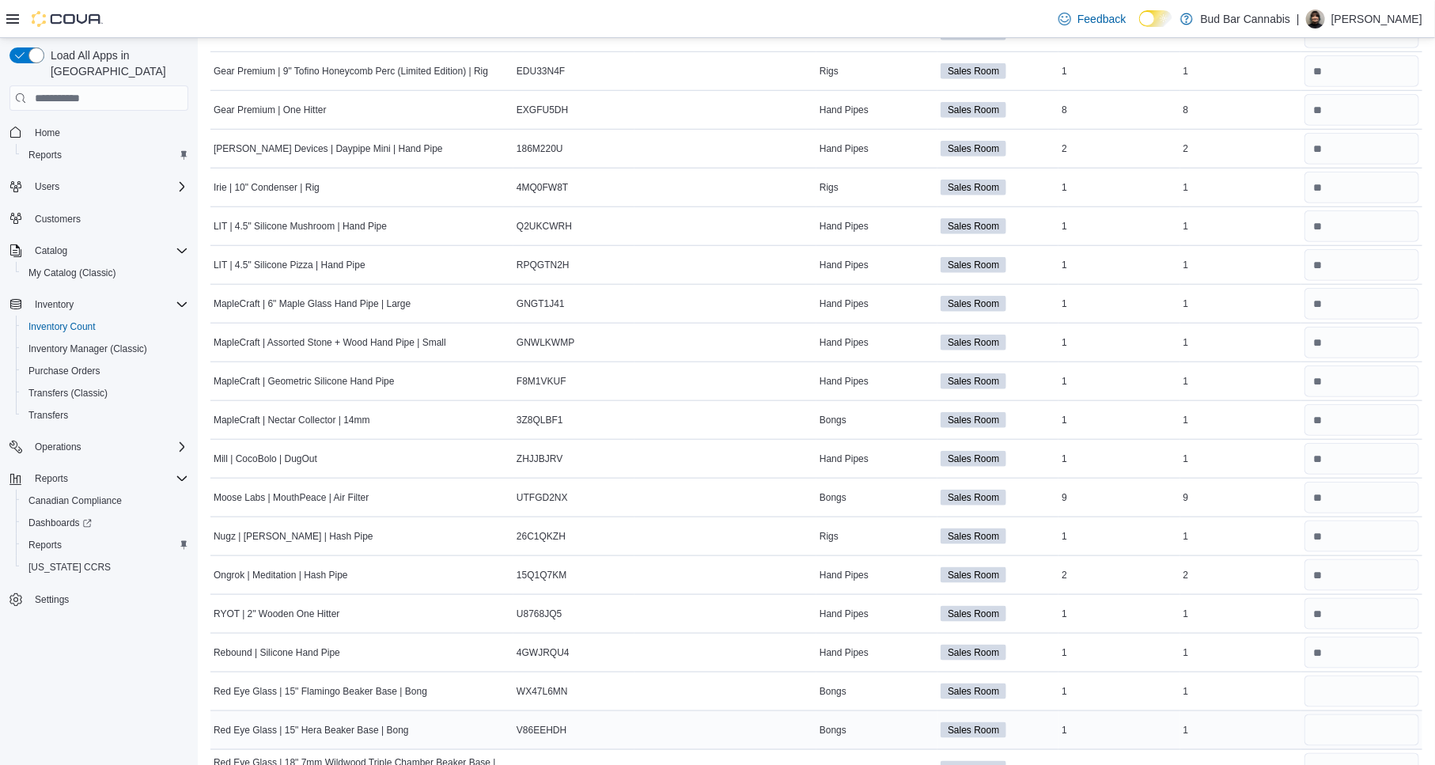
scroll to position [702, 0]
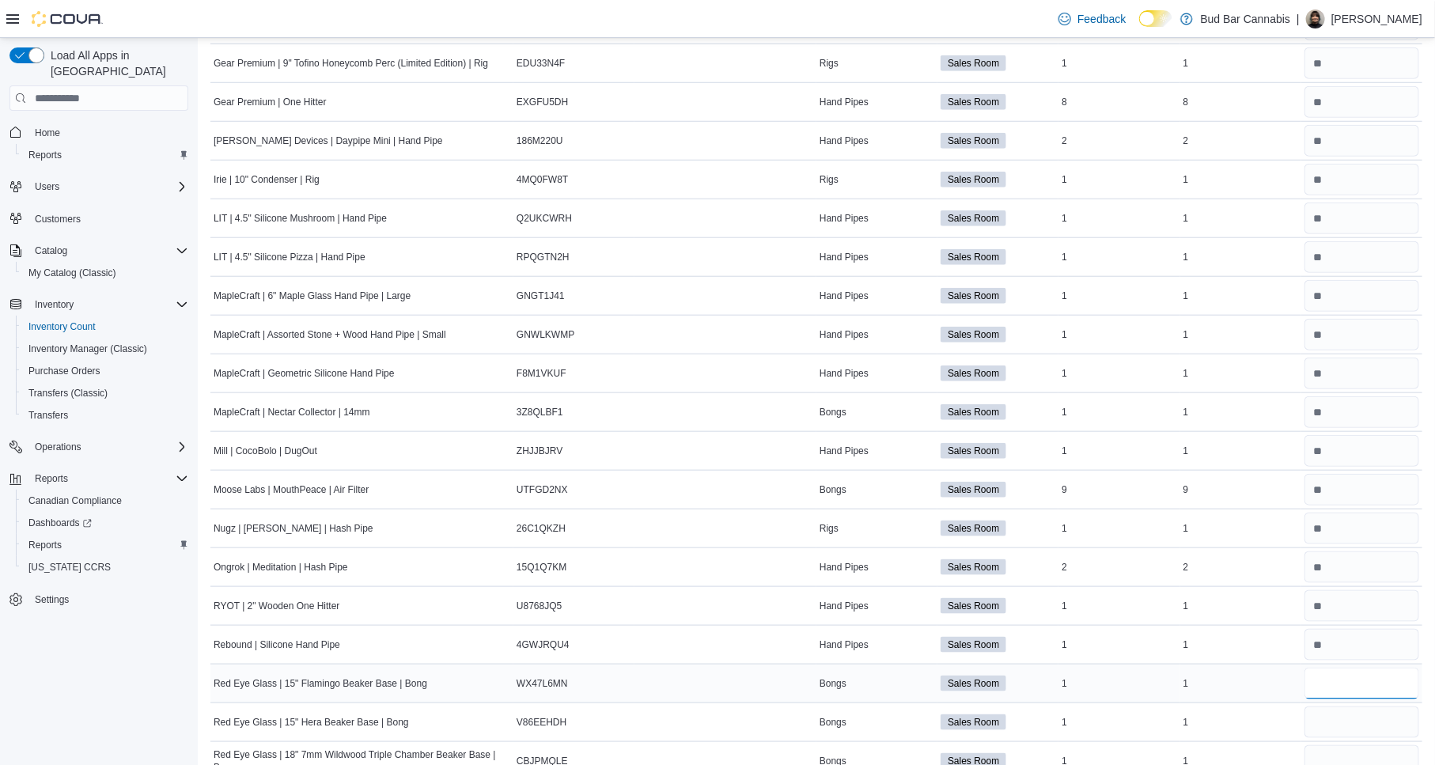
click at [1373, 682] on input "number" at bounding box center [1362, 684] width 115 height 32
type input "*"
click at [1366, 728] on input "number" at bounding box center [1362, 722] width 115 height 32
type input "*"
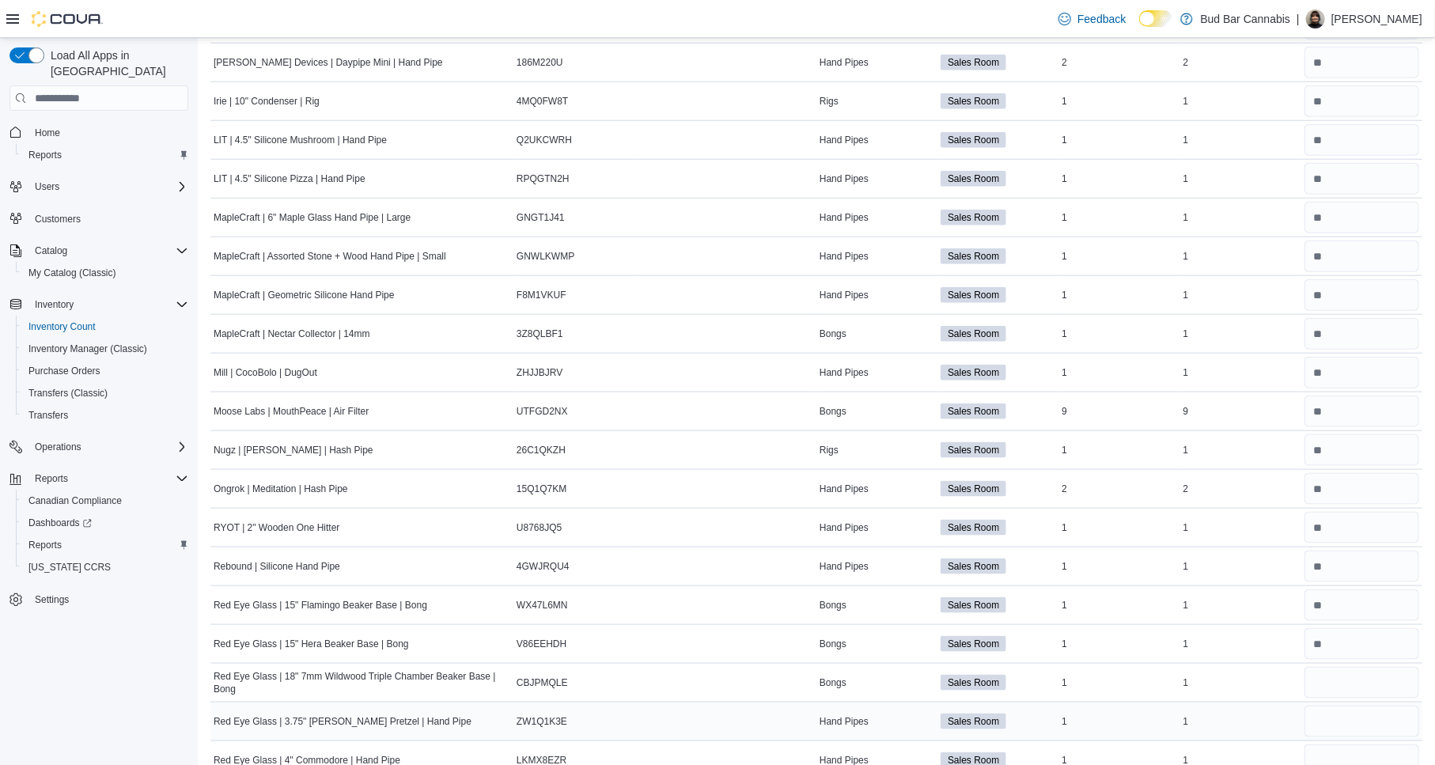
scroll to position [791, 0]
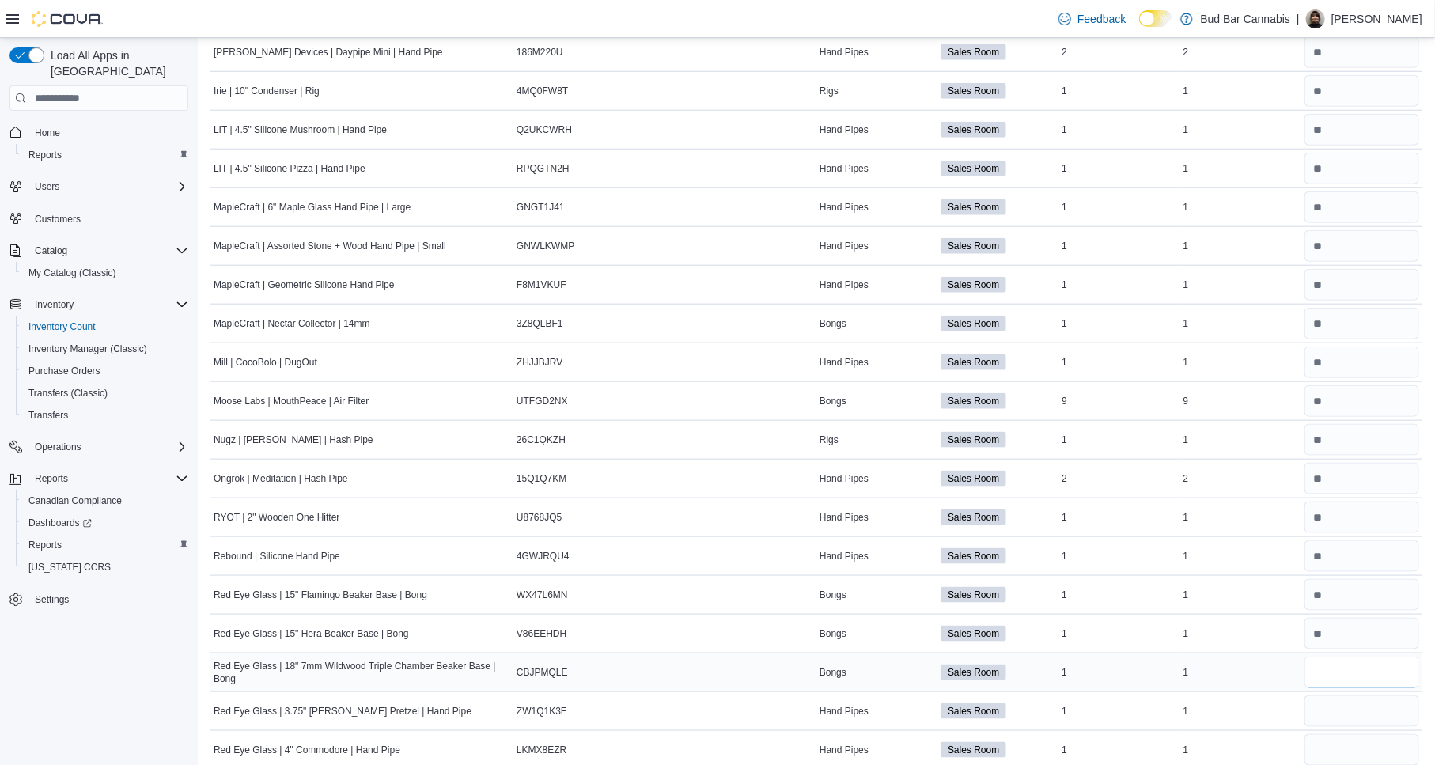
click at [1361, 683] on input "number" at bounding box center [1362, 673] width 115 height 32
type input "*"
click at [1346, 724] on input "number" at bounding box center [1362, 711] width 115 height 32
type input "*"
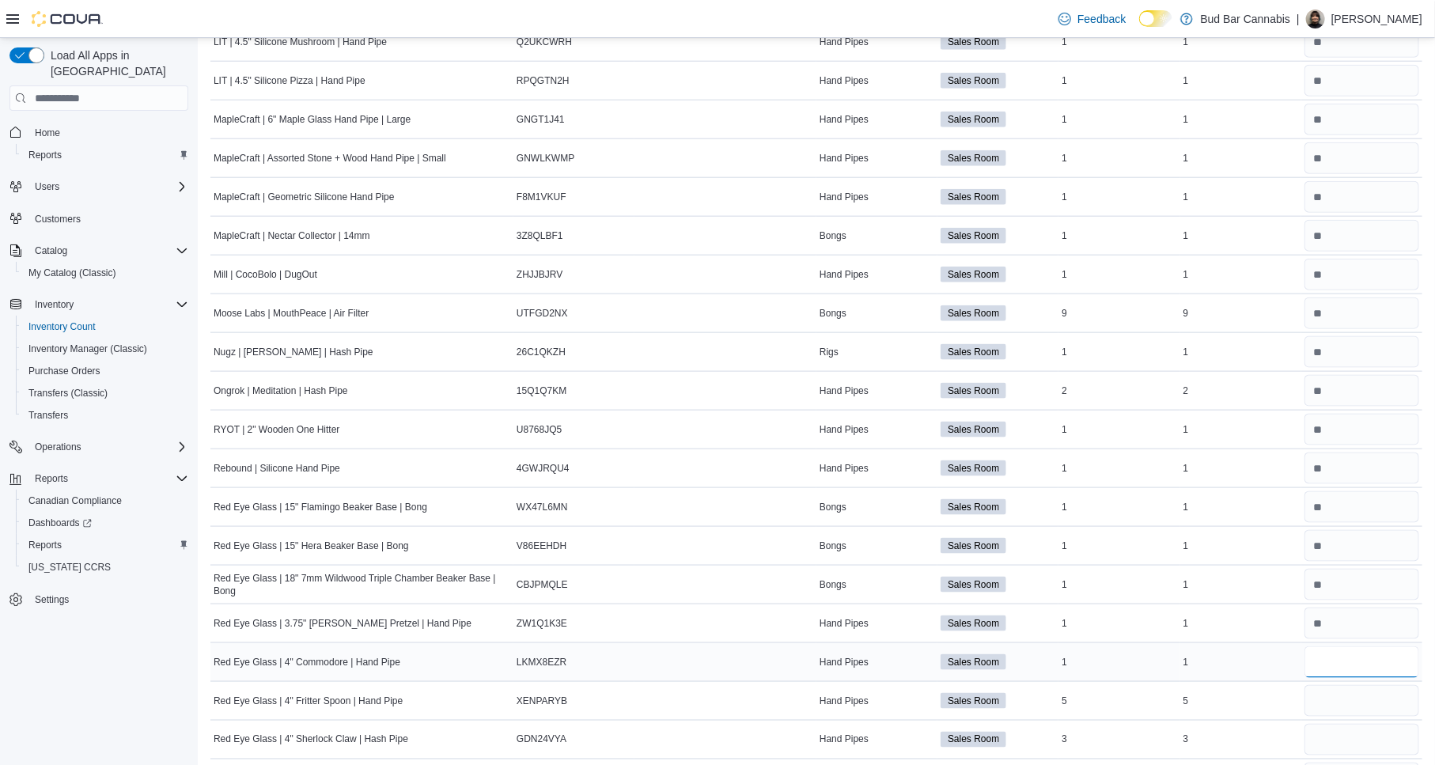
click at [1418, 668] on input "number" at bounding box center [1362, 662] width 115 height 32
type input "*"
click at [1381, 714] on input "number" at bounding box center [1362, 701] width 115 height 32
type input "*"
click at [1361, 737] on input "number" at bounding box center [1362, 740] width 115 height 32
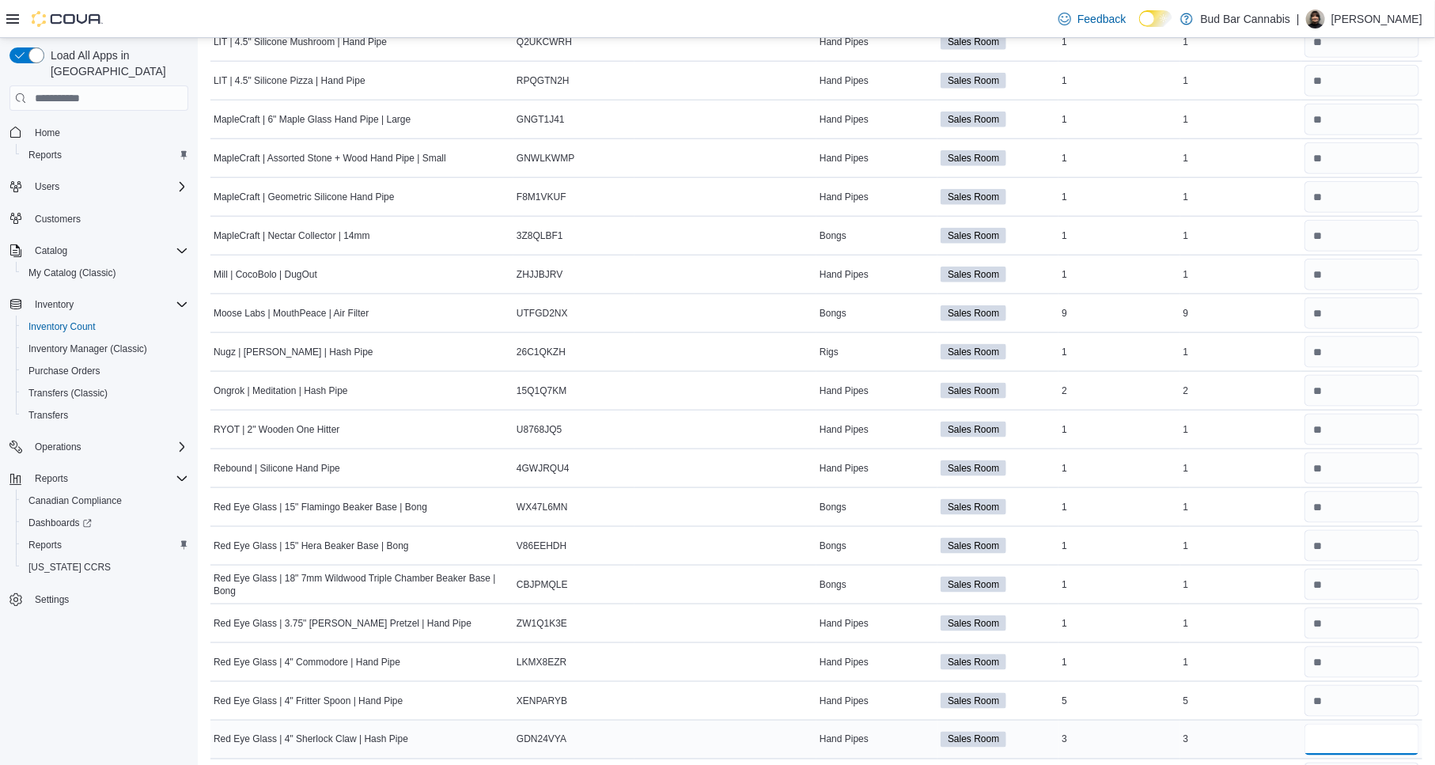
type input "*"
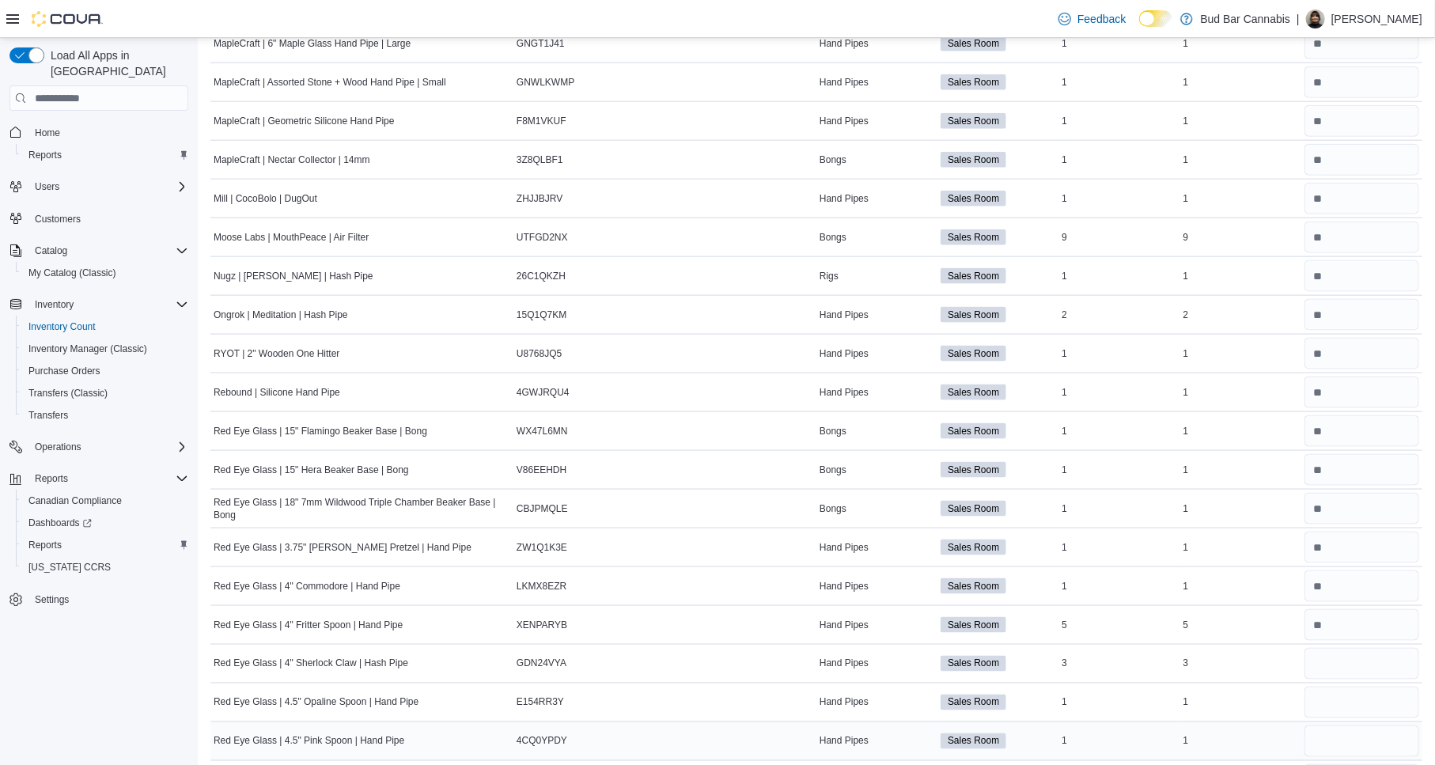
scroll to position [967, 0]
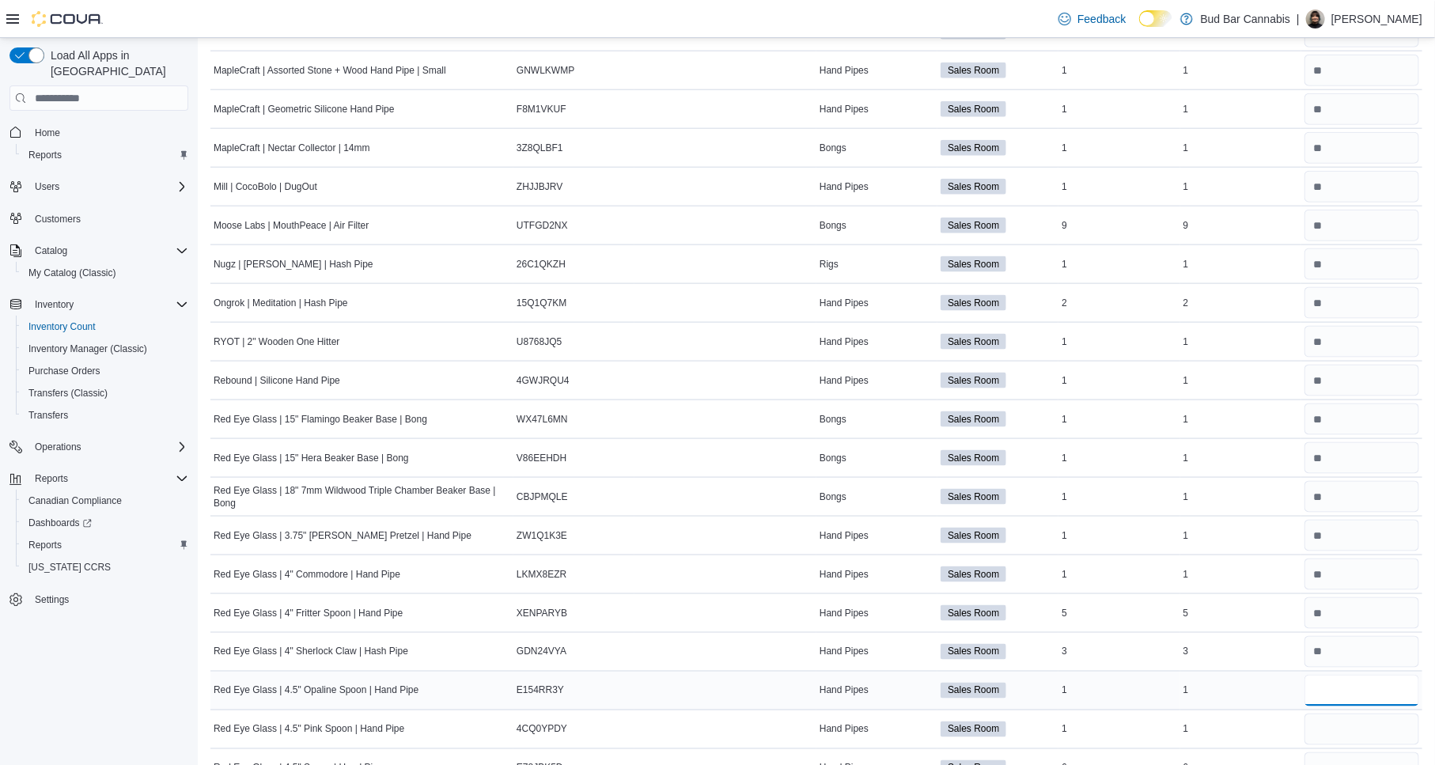
click at [1358, 678] on input "number" at bounding box center [1362, 691] width 115 height 32
type input "*"
click at [1365, 733] on input "number" at bounding box center [1362, 730] width 115 height 32
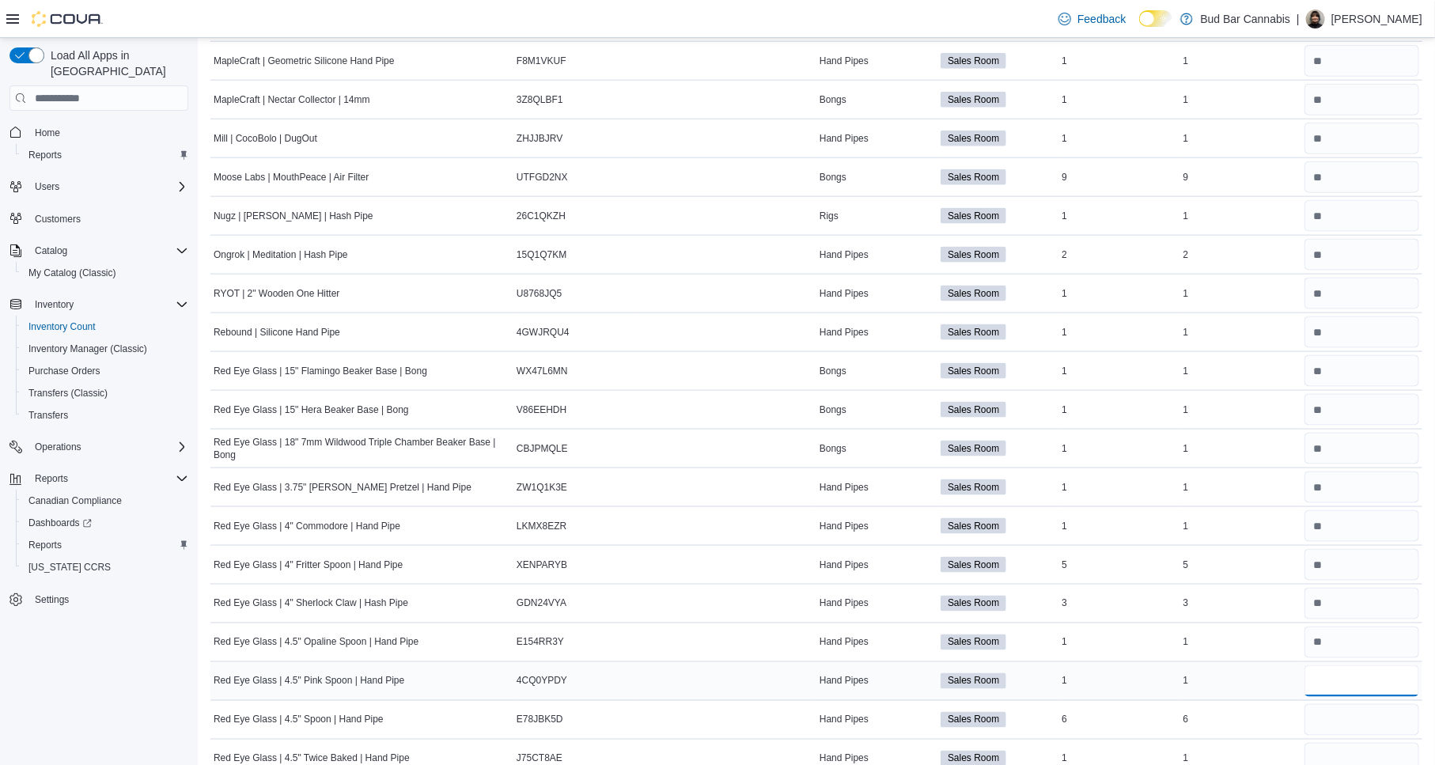
scroll to position [1055, 0]
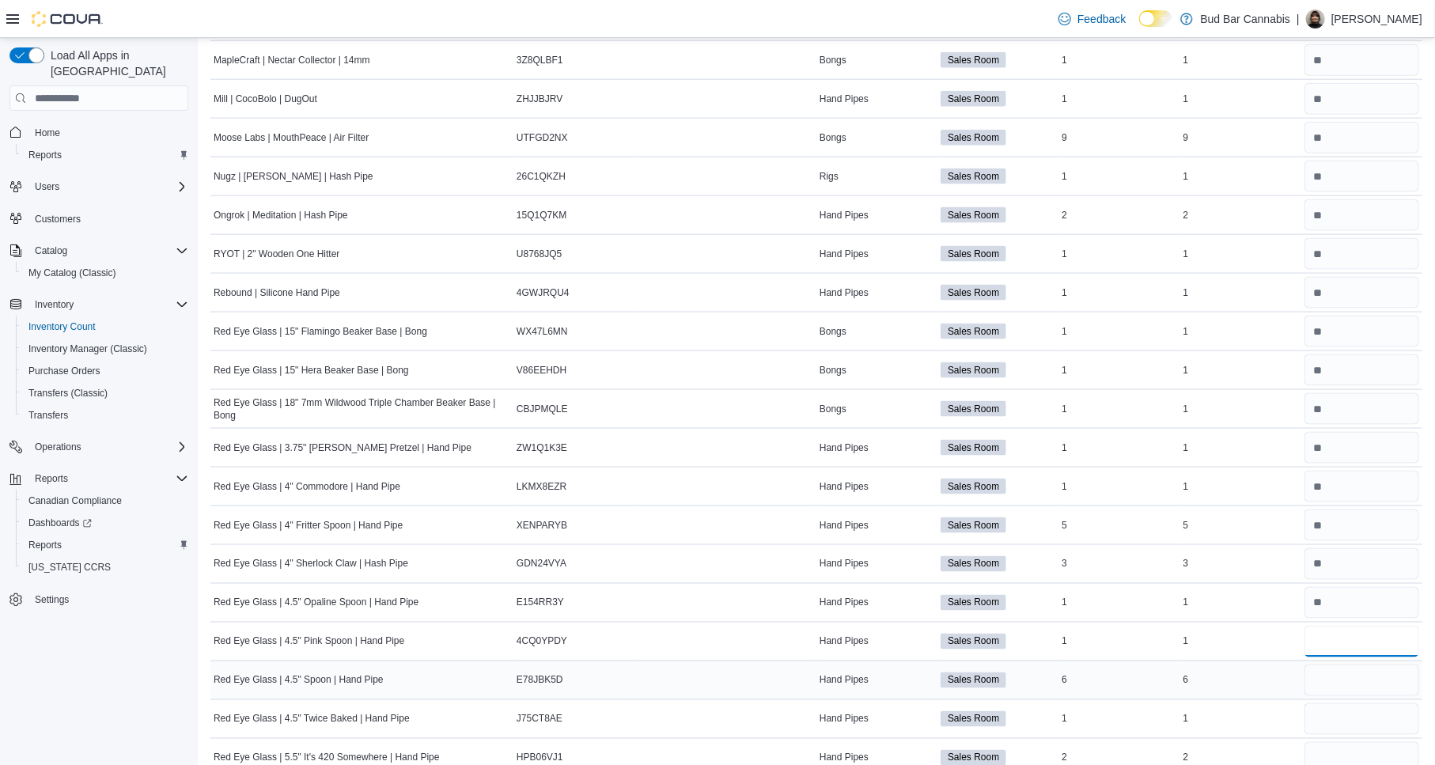
type input "*"
click at [1339, 689] on input "number" at bounding box center [1362, 681] width 115 height 32
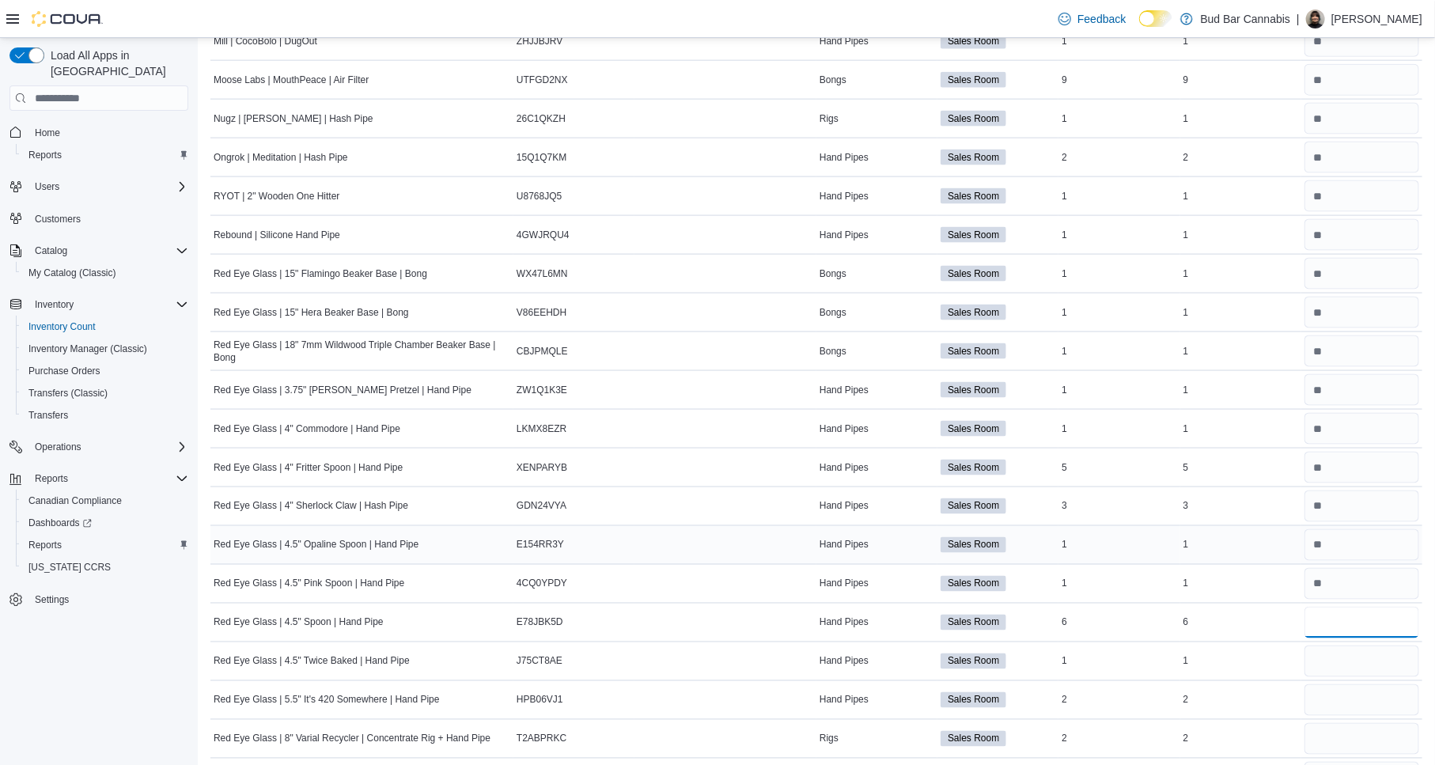
scroll to position [1142, 0]
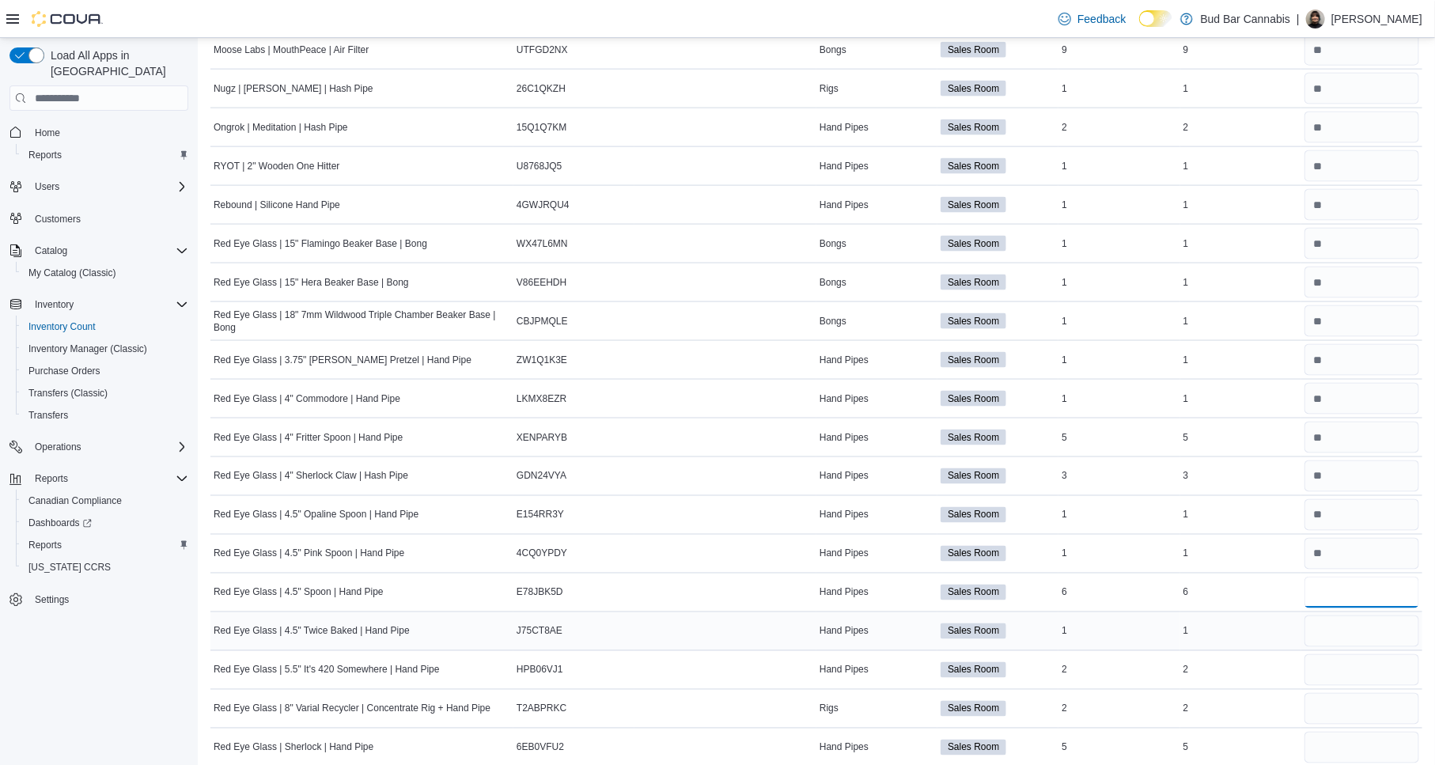
type input "*"
click at [1403, 643] on input "number" at bounding box center [1362, 631] width 115 height 32
type input "*"
click at [1361, 663] on input "number" at bounding box center [1362, 670] width 115 height 32
type input "*"
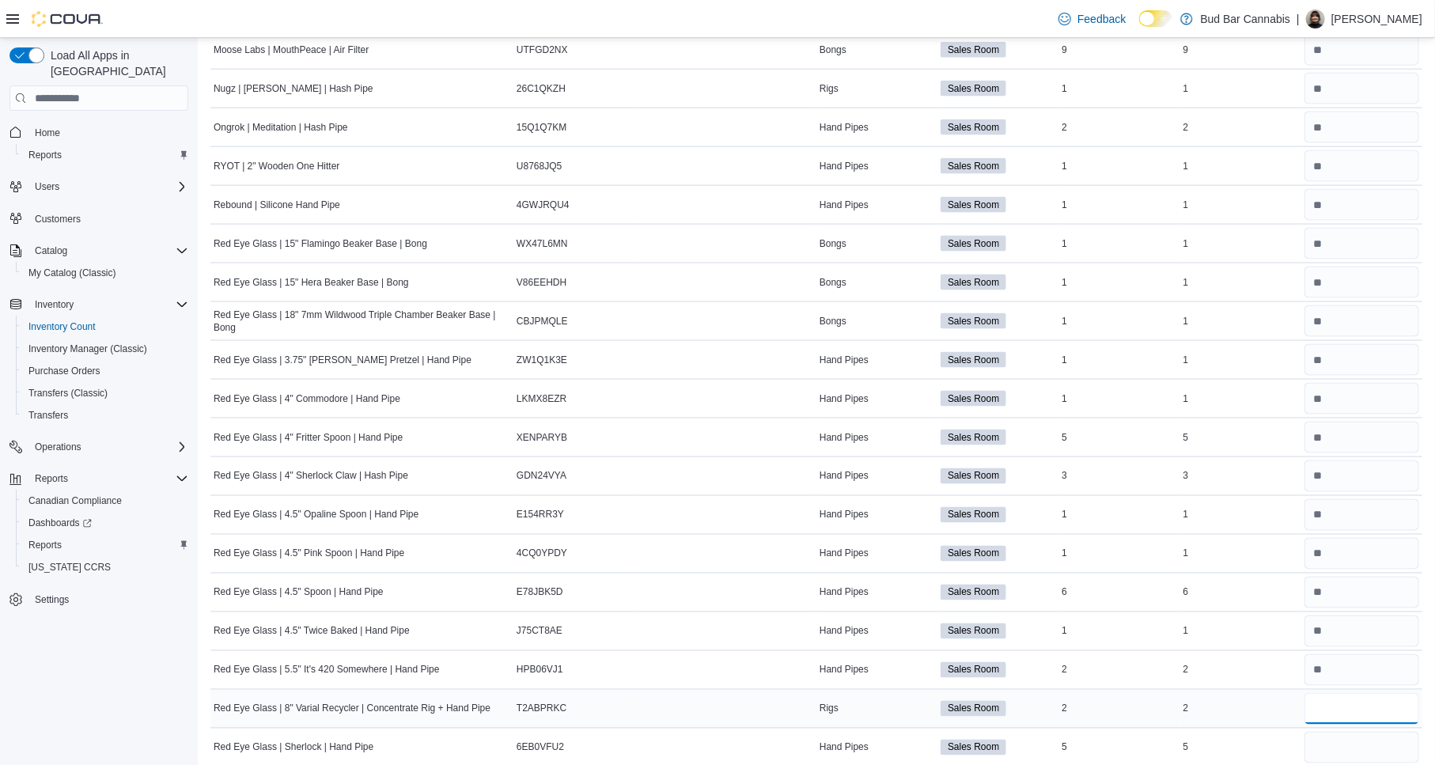
click at [1396, 706] on input "number" at bounding box center [1362, 709] width 115 height 32
type input "*"
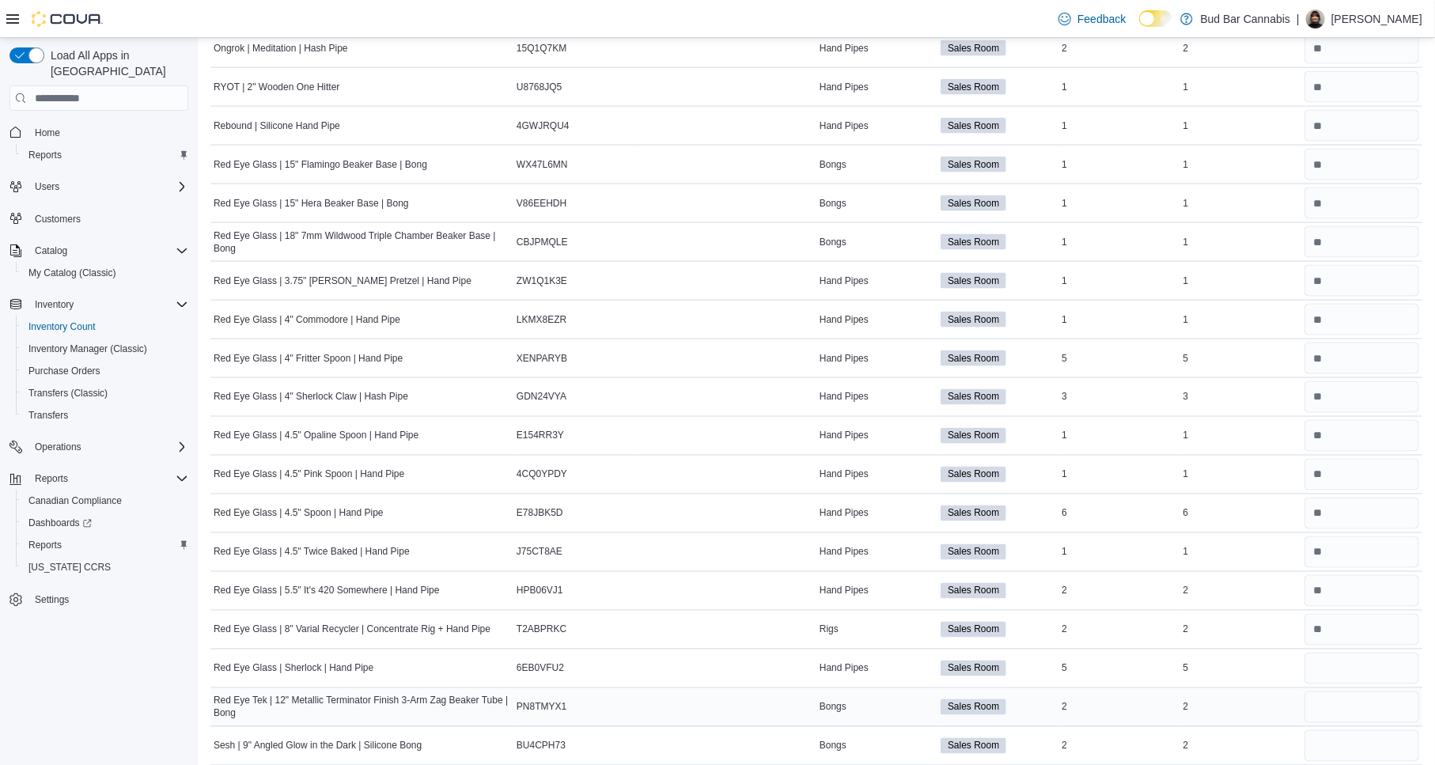
scroll to position [1230, 0]
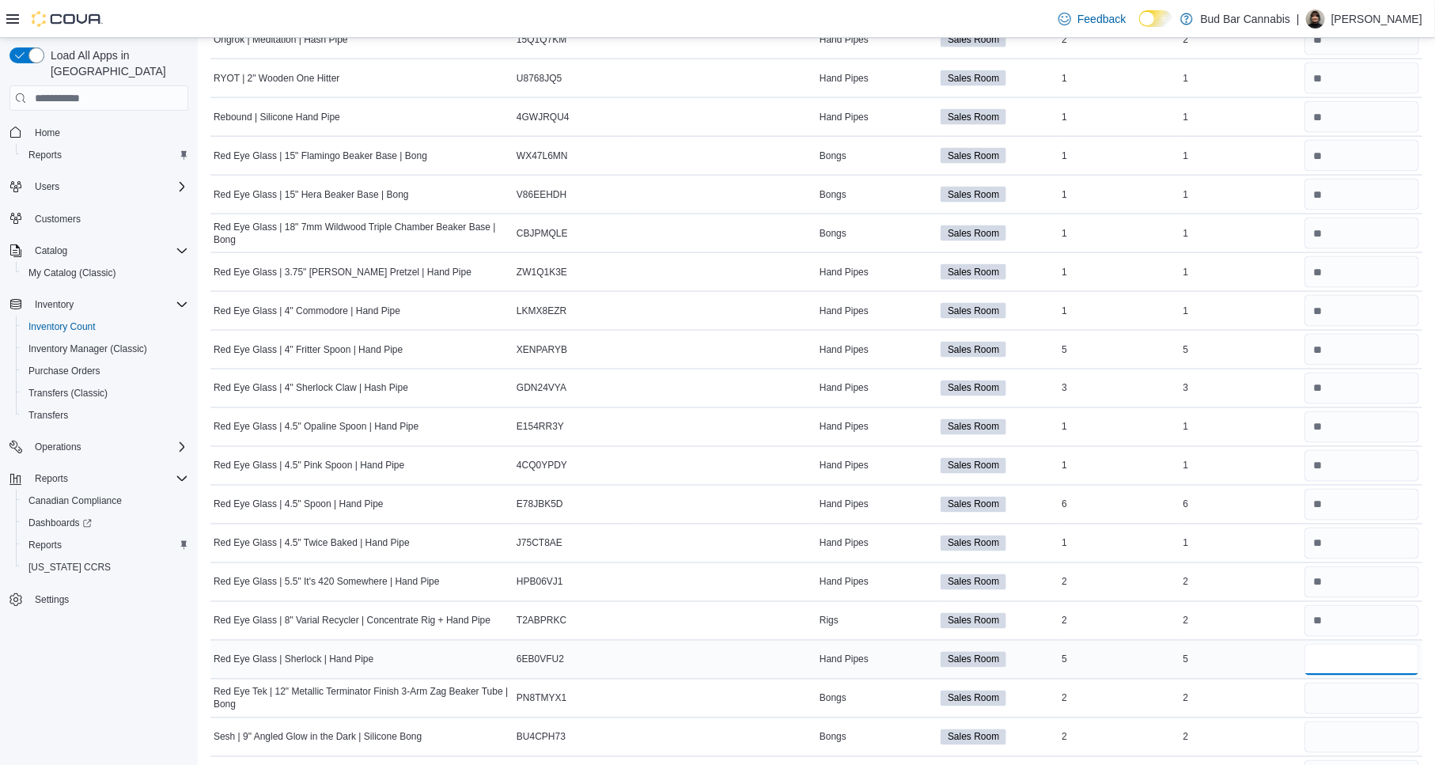
click at [1380, 661] on input "number" at bounding box center [1362, 660] width 115 height 32
type input "*"
click at [1371, 691] on input "number" at bounding box center [1362, 699] width 115 height 32
type input "*"
click at [1378, 728] on input "number" at bounding box center [1362, 737] width 115 height 32
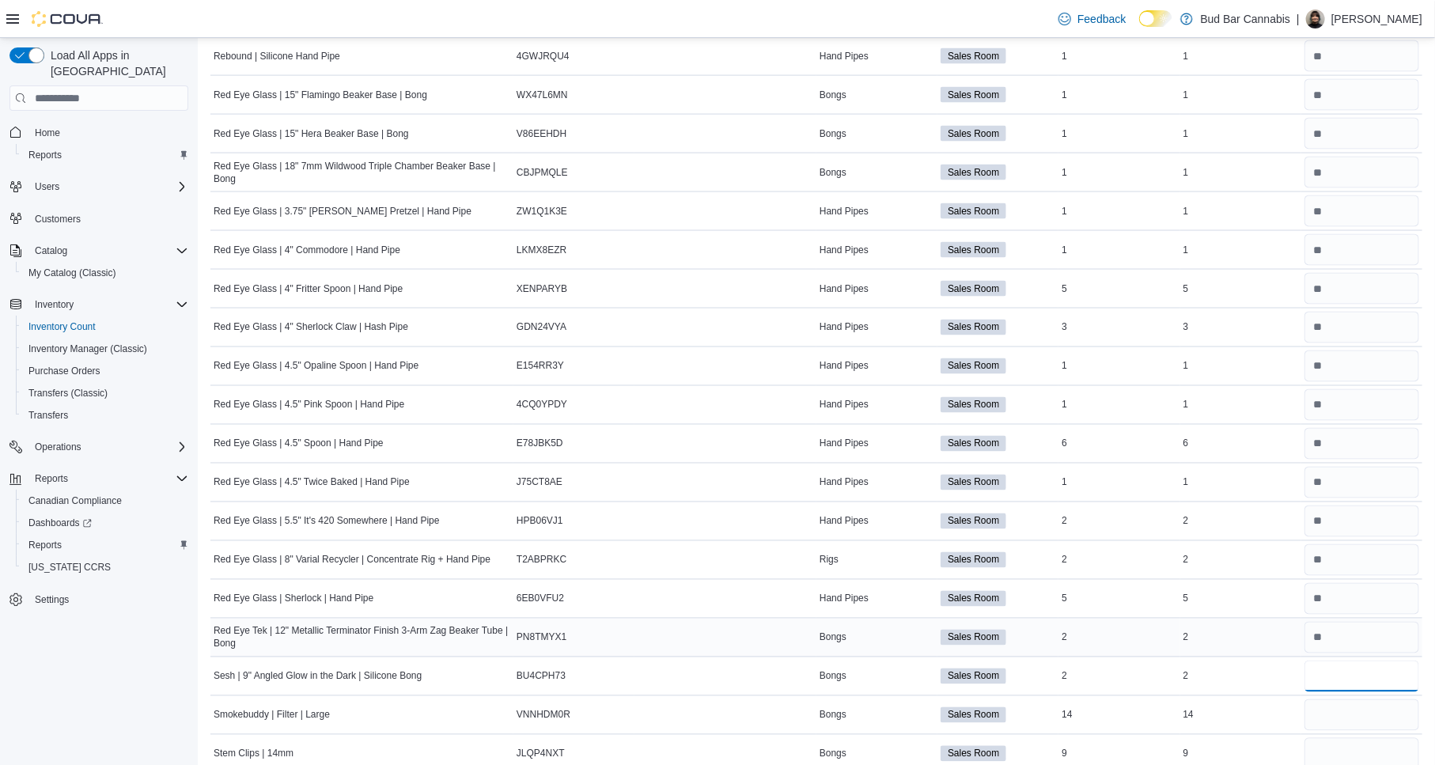
scroll to position [1318, 0]
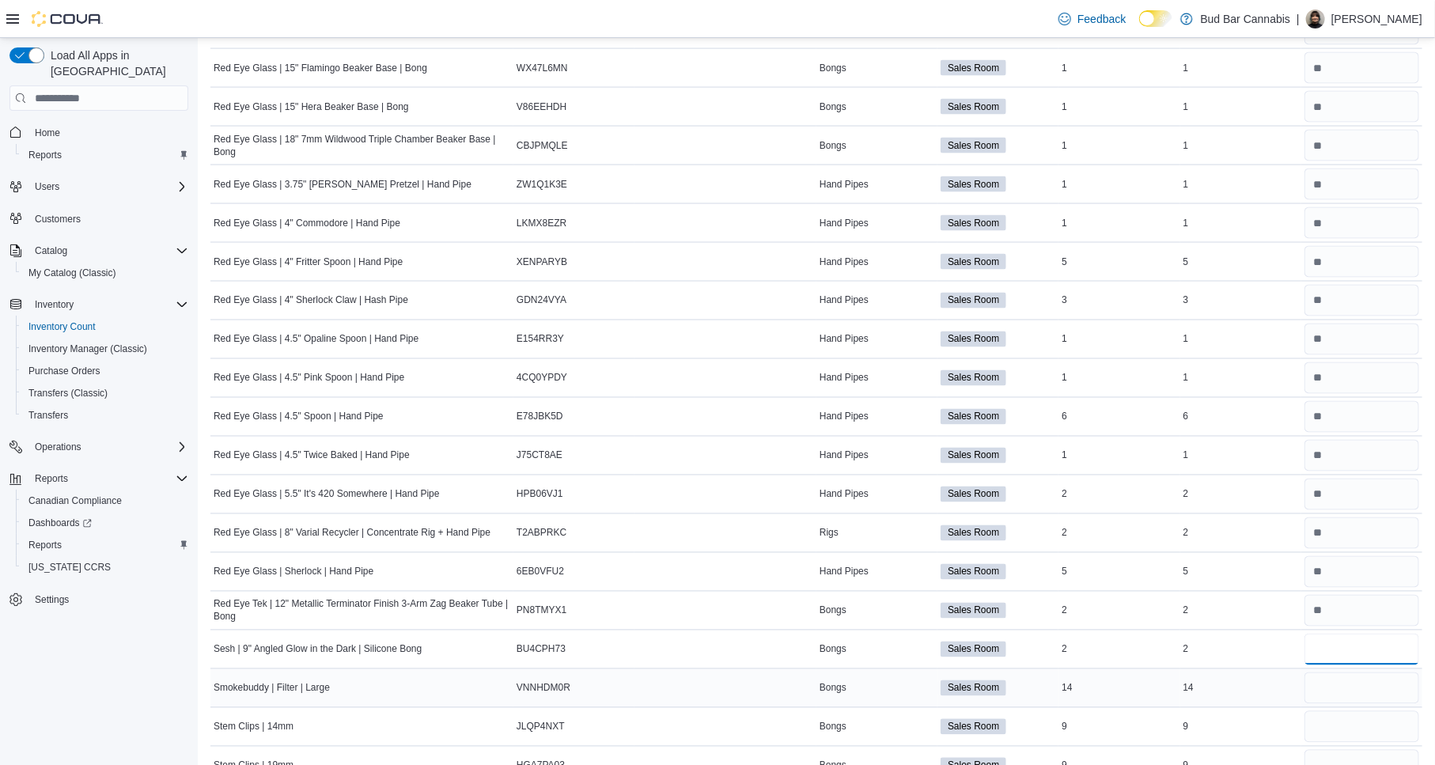
type input "*"
click at [1388, 676] on input "number" at bounding box center [1362, 688] width 115 height 32
type input "**"
click at [1387, 737] on input "number" at bounding box center [1362, 727] width 115 height 32
type input "*"
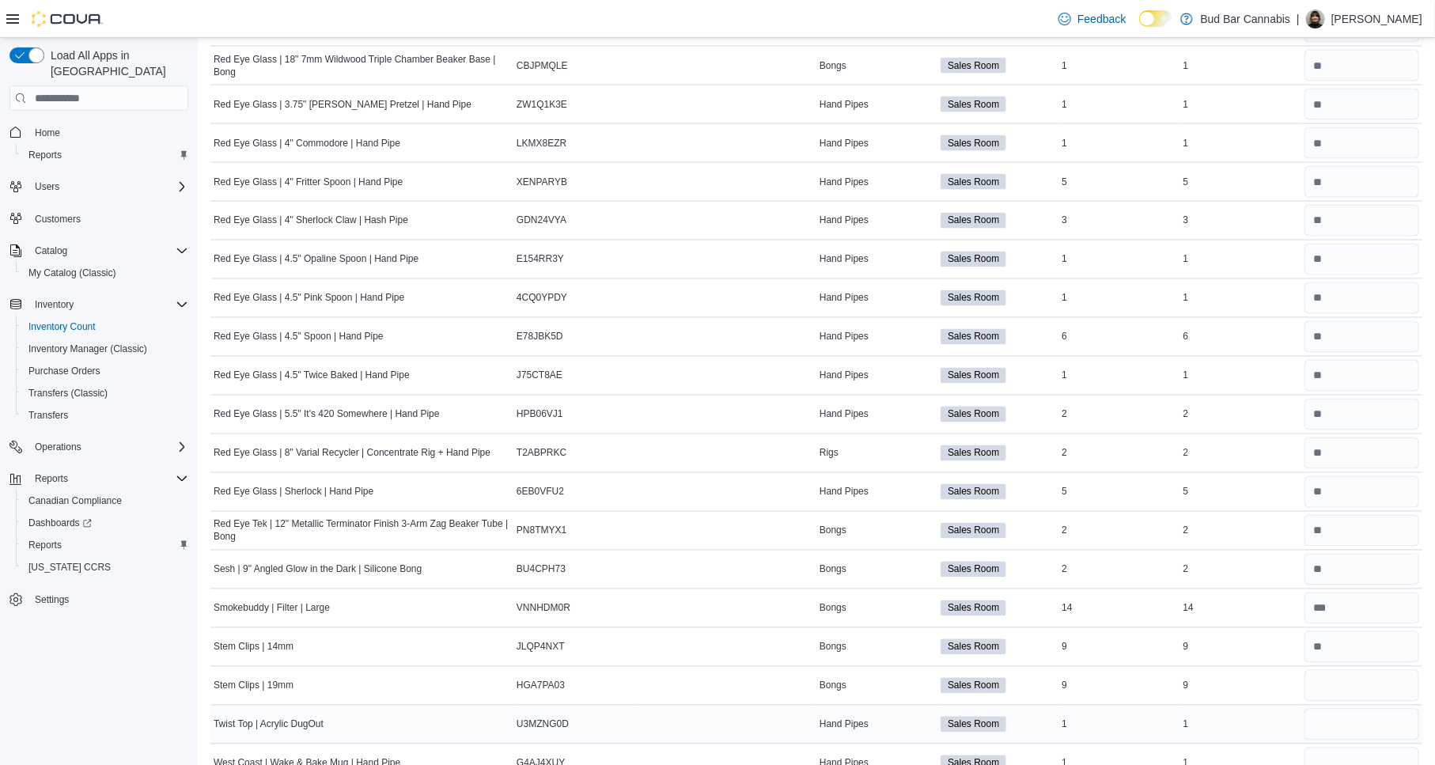
scroll to position [1406, 0]
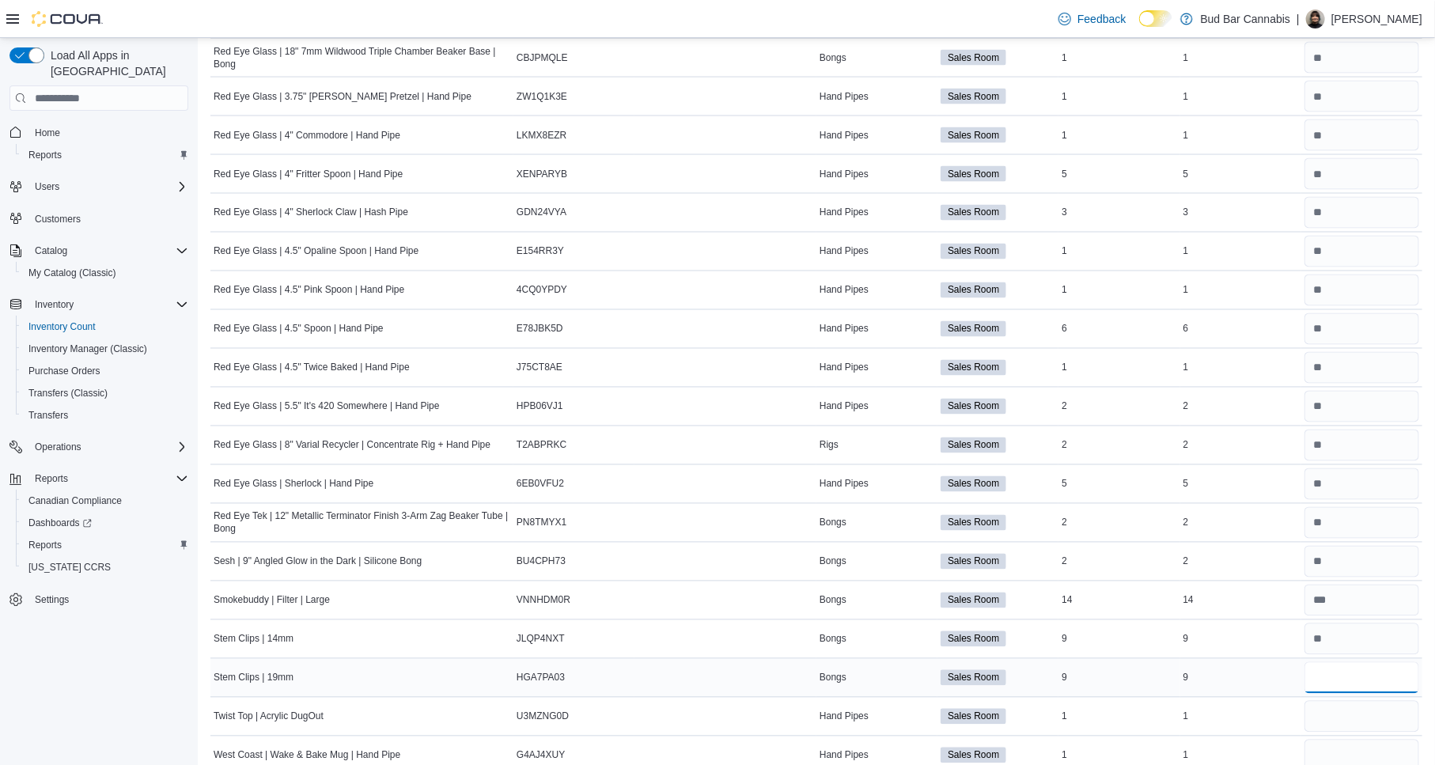
click at [1379, 682] on input "number" at bounding box center [1362, 678] width 115 height 32
type input "*"
click at [1345, 721] on input "number" at bounding box center [1362, 717] width 115 height 32
type input "*"
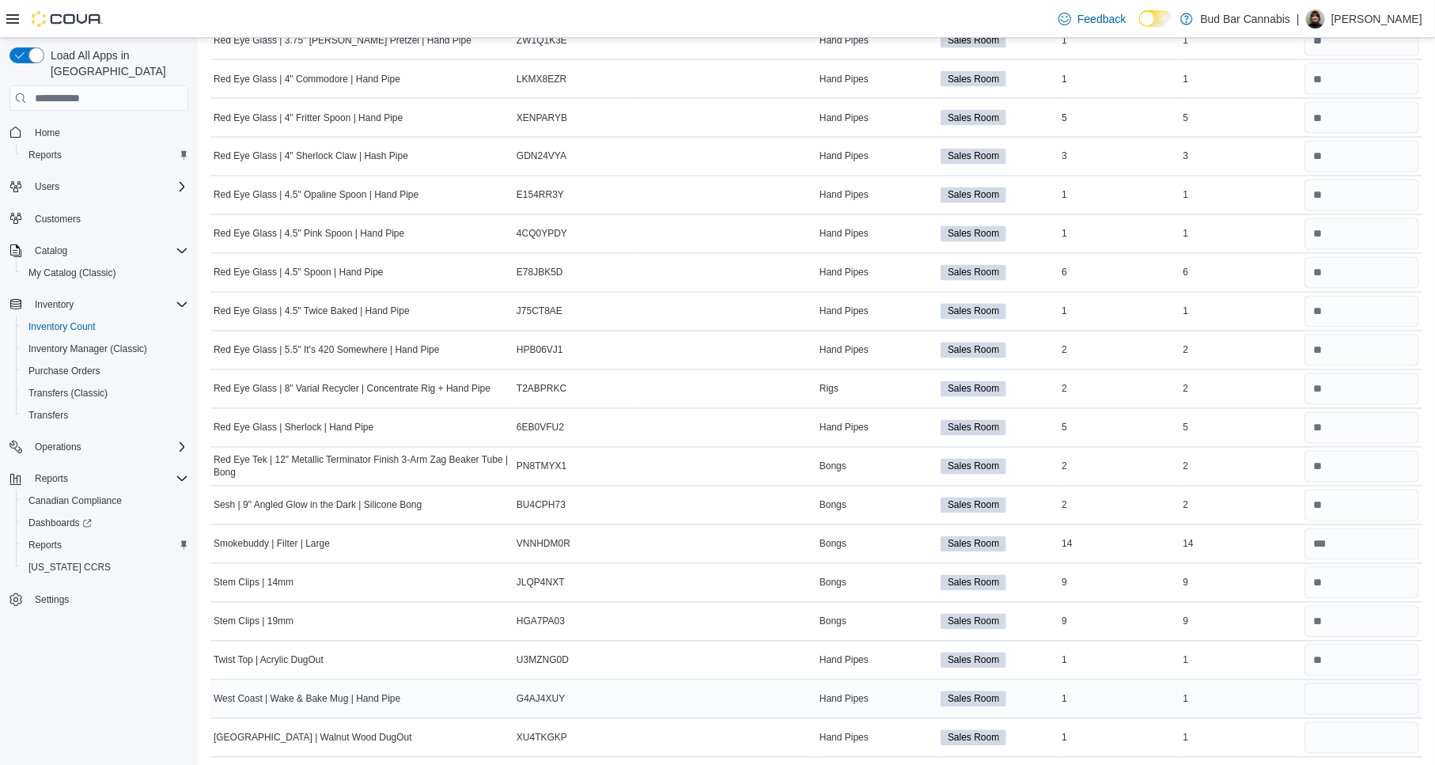
scroll to position [1470, 0]
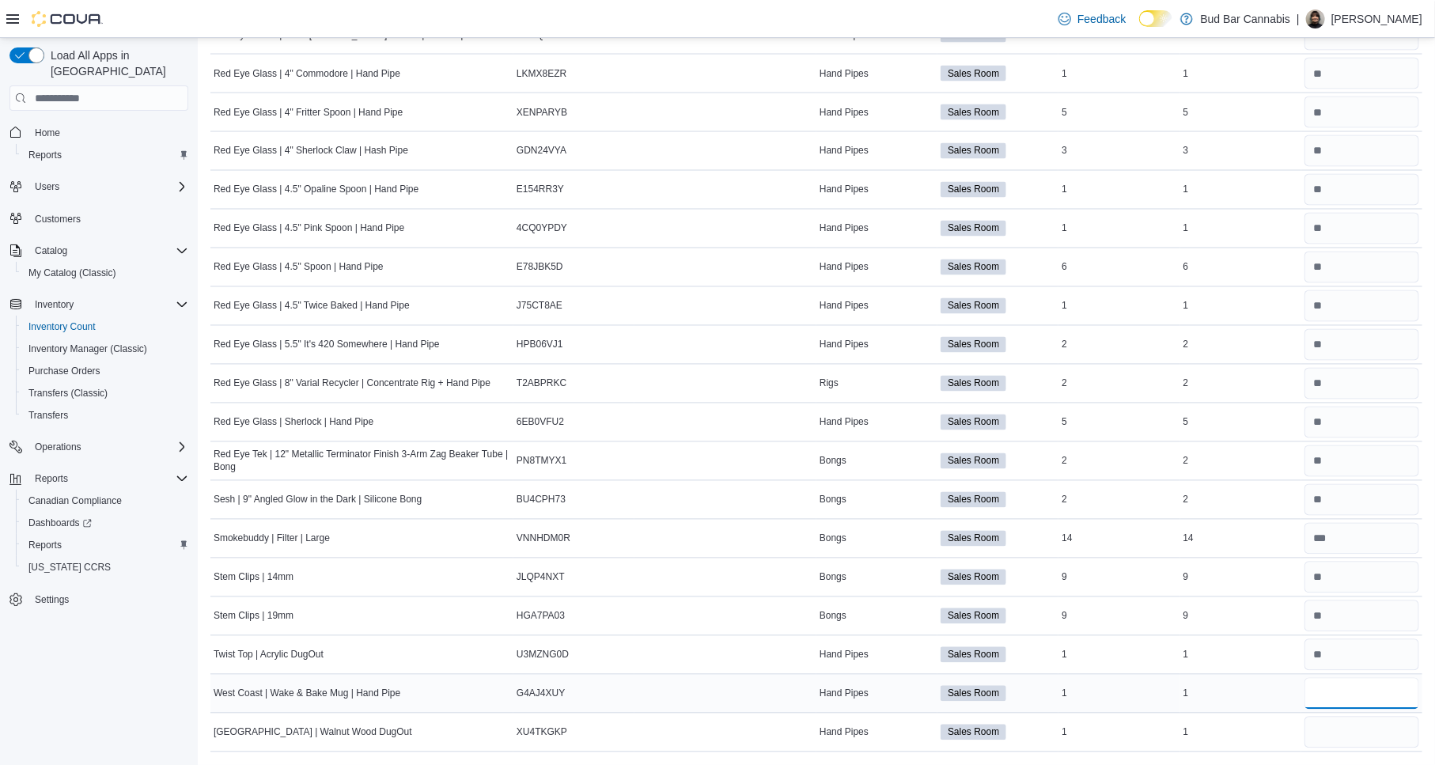
click at [1366, 691] on input "number" at bounding box center [1362, 694] width 115 height 32
type input "*"
click at [1366, 731] on input "number" at bounding box center [1362, 733] width 115 height 32
type input "*"
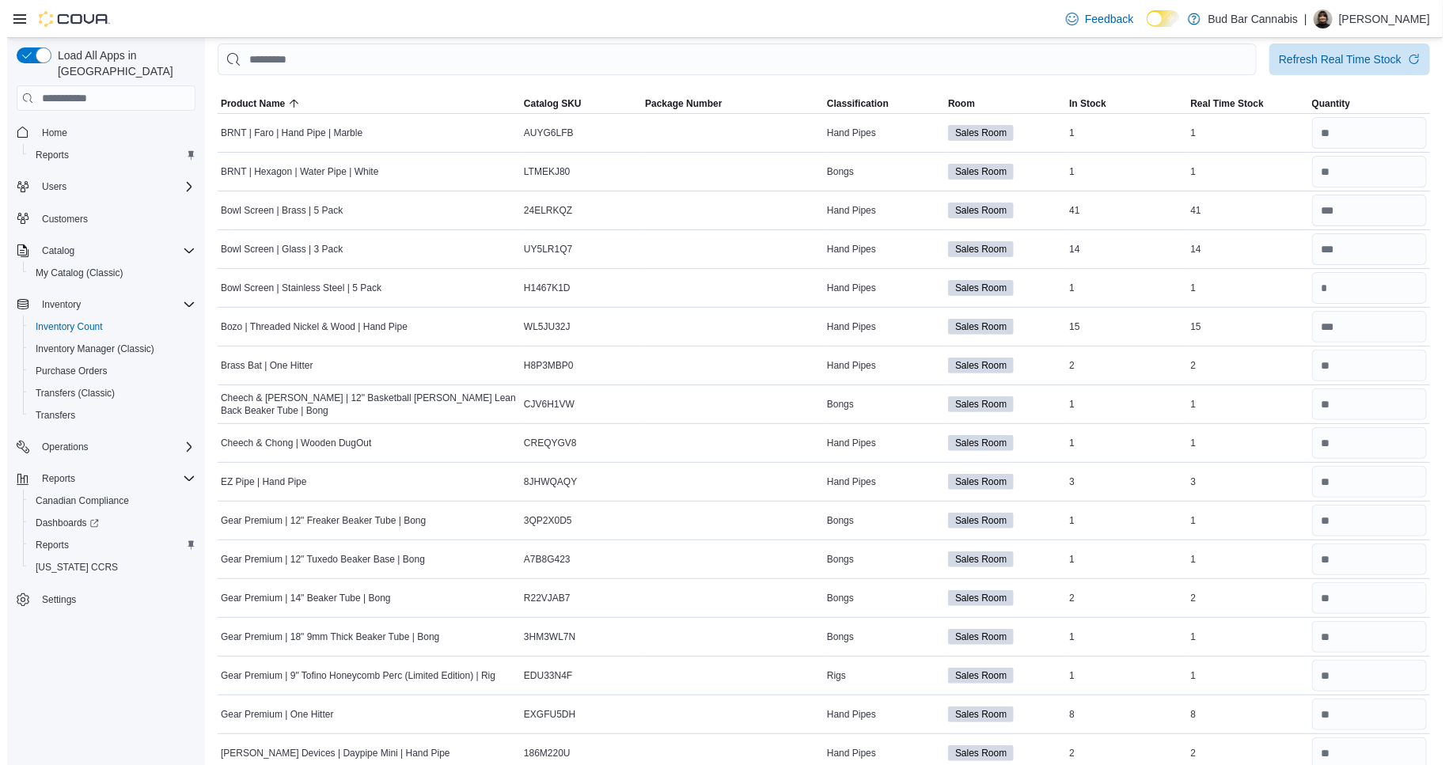
scroll to position [0, 0]
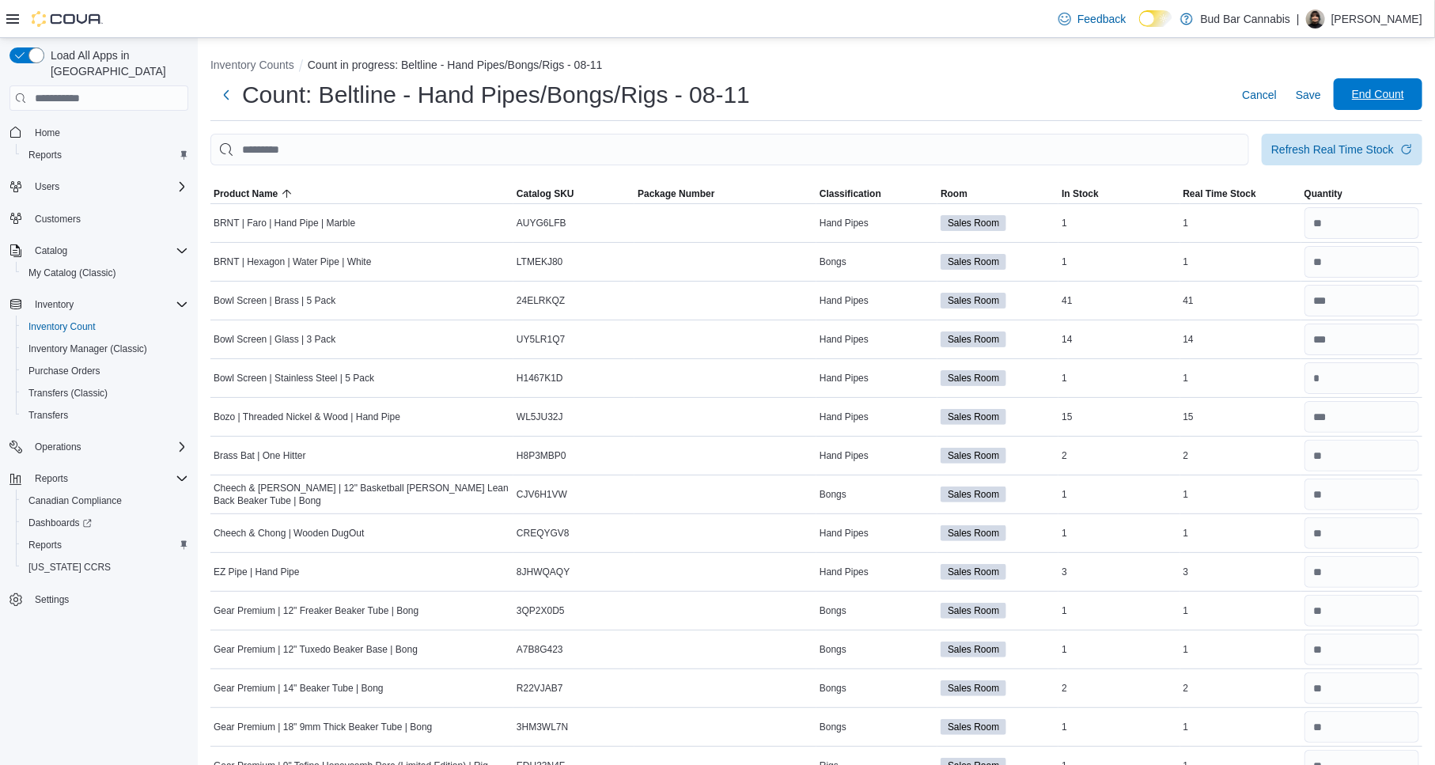
click at [1392, 100] on span "End Count" at bounding box center [1378, 94] width 52 height 16
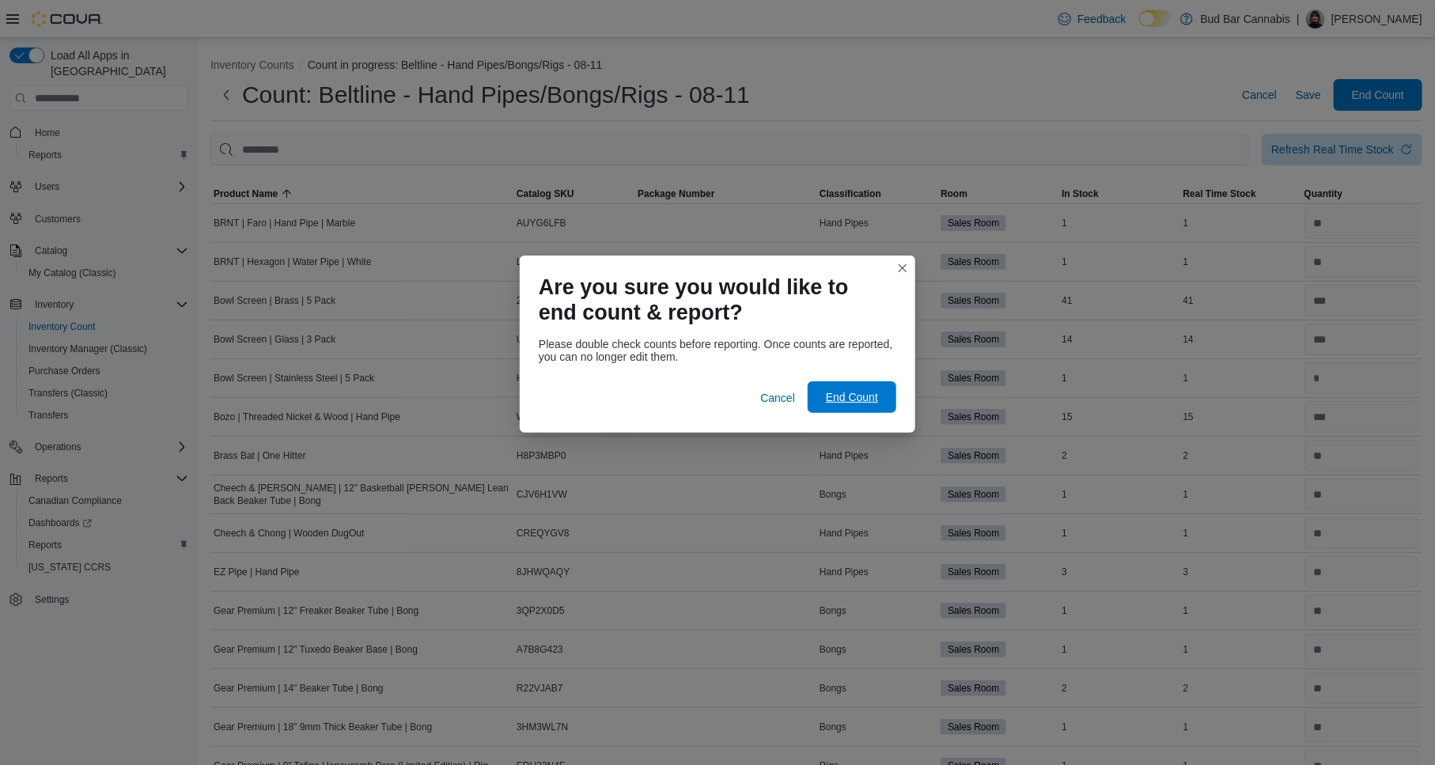
click at [868, 383] on span "End Count" at bounding box center [852, 397] width 70 height 32
